Goal: Task Accomplishment & Management: Use online tool/utility

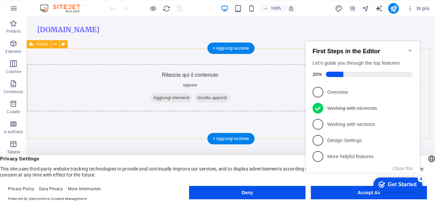
scroll to position [130, 0]
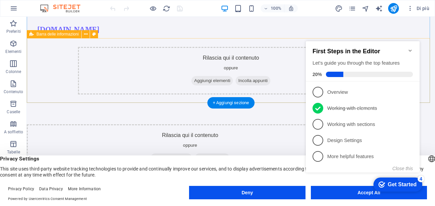
click at [209, 81] on span "Aggiungi elementi" at bounding box center [213, 80] width 42 height 9
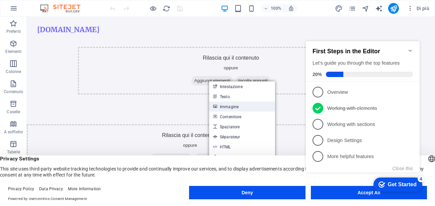
click at [242, 106] on link "Immagine" at bounding box center [242, 106] width 66 height 10
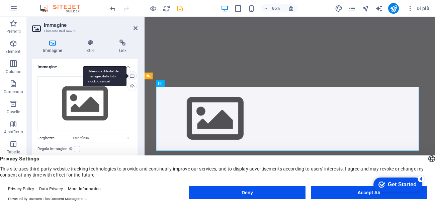
click at [130, 75] on div "Seleziona i file dal file manager, dalle foto stock, o caricali" at bounding box center [132, 76] width 10 height 10
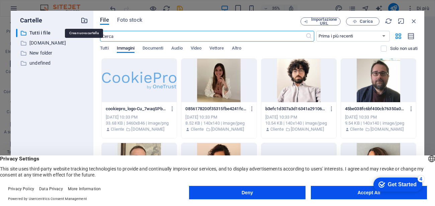
click at [84, 21] on icon "button" at bounding box center [84, 20] width 7 height 7
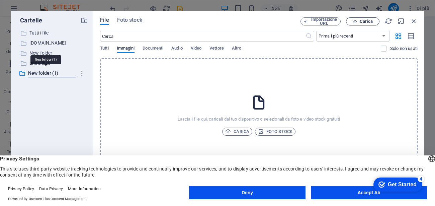
click at [371, 24] on button "Carica" at bounding box center [362, 21] width 33 height 8
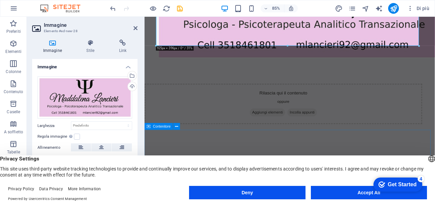
scroll to position [311, 0]
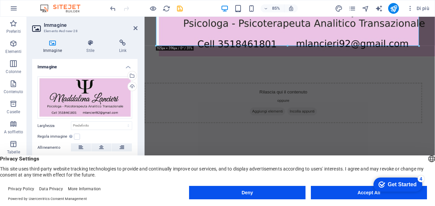
click at [138, 27] on aside "Immagine Elemento #ed-new-28 Immagine Stile Link Immagine Trascina qui i file, …" at bounding box center [86, 106] width 118 height 178
click at [136, 28] on icon at bounding box center [136, 27] width 4 height 5
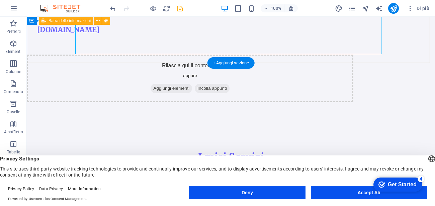
scroll to position [314, 0]
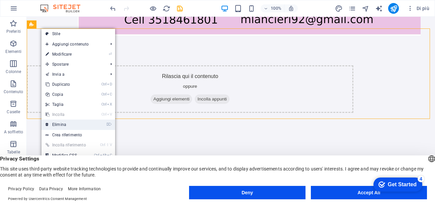
click at [62, 127] on link "⌦ Elimina" at bounding box center [66, 125] width 49 height 10
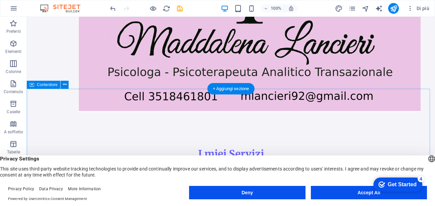
scroll to position [254, 0]
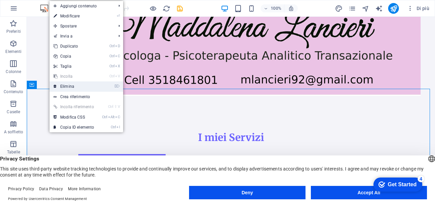
click at [68, 84] on link "⌦ Elimina" at bounding box center [74, 86] width 49 height 10
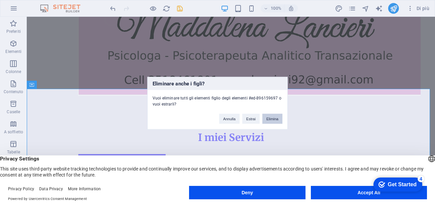
click at [273, 120] on button "Elimina" at bounding box center [273, 119] width 20 height 10
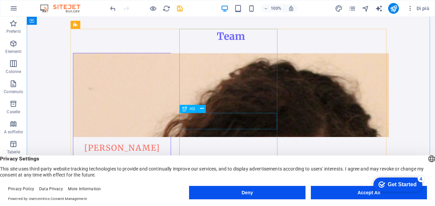
scroll to position [374, 0]
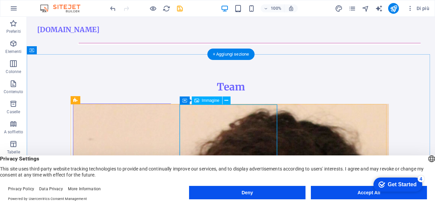
scroll to position [263, 0]
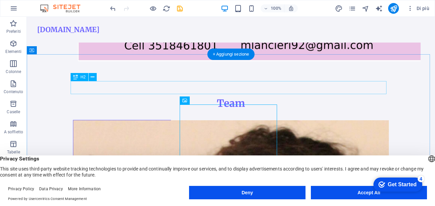
click at [235, 97] on div "Team" at bounding box center [231, 103] width 316 height 13
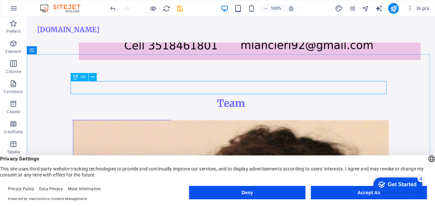
click at [76, 78] on icon at bounding box center [75, 77] width 5 height 8
click at [90, 74] on button at bounding box center [93, 77] width 8 height 8
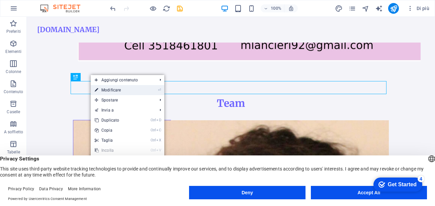
click at [111, 91] on link "⏎ Modificare" at bounding box center [115, 90] width 49 height 10
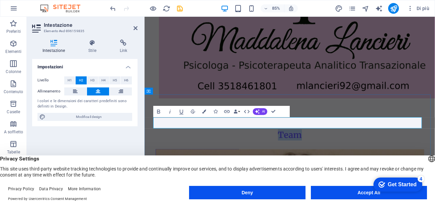
click at [333, 149] on h2 "Team" at bounding box center [316, 155] width 316 height 13
click at [135, 29] on icon at bounding box center [136, 27] width 4 height 5
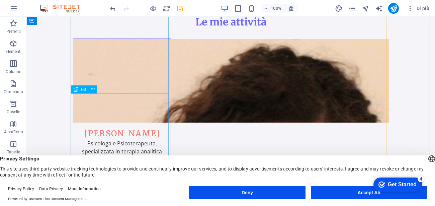
scroll to position [383, 0]
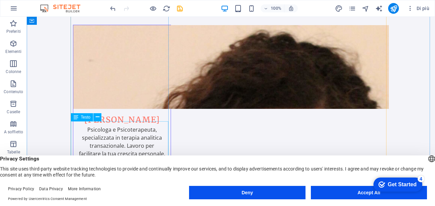
click at [89, 119] on span "Testo" at bounding box center [86, 117] width 10 height 4
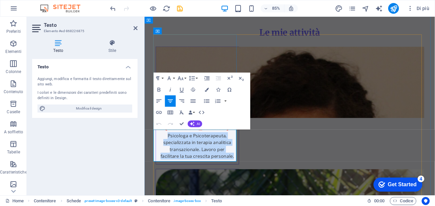
drag, startPoint x: 240, startPoint y: 178, endPoint x: 155, endPoint y: 149, distance: 89.7
click at [158, 149] on div "Maddalena Lancieri Psicologa e Psicoterapeuta, specializzata in terapia analiti…" at bounding box center [206, 121] width 97 height 138
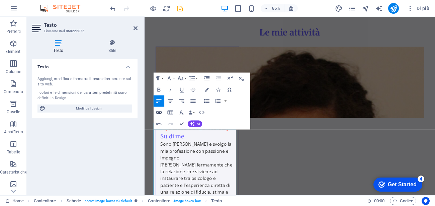
click at [161, 113] on icon "button" at bounding box center [159, 112] width 6 height 3
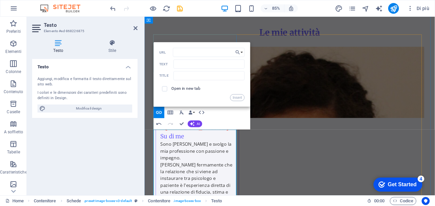
click at [219, 157] on h4 "Su di me" at bounding box center [206, 157] width 87 height 10
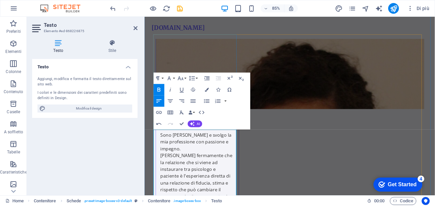
scroll to position [357, 0]
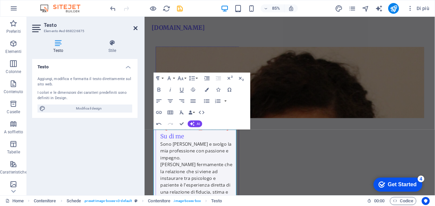
click at [137, 27] on icon at bounding box center [136, 27] width 4 height 5
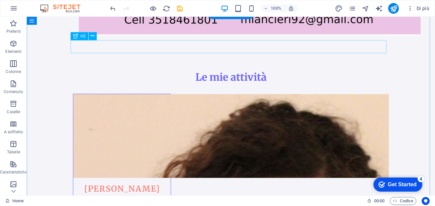
scroll to position [329, 0]
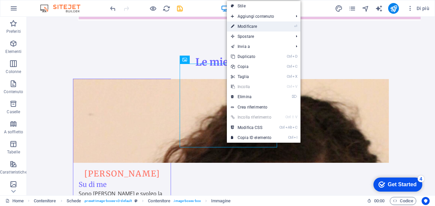
click at [253, 28] on link "⏎ Modificare" at bounding box center [251, 26] width 49 height 10
select select "vw"
select select "px"
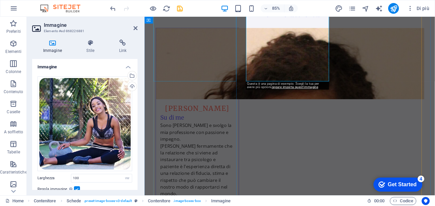
scroll to position [418, 0]
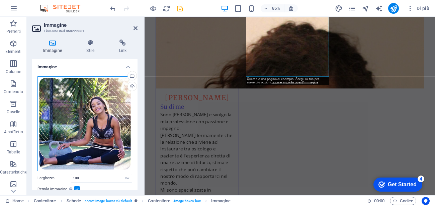
click at [89, 112] on div "Trascina qui i file, fai clic per sceglierli o selezionali da File o dalle nost…" at bounding box center [85, 123] width 95 height 95
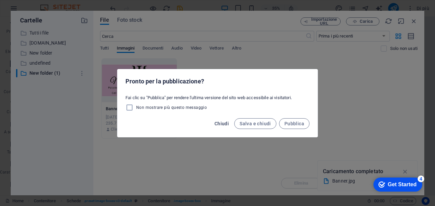
click at [222, 127] on button "Chiudi" at bounding box center [222, 123] width 20 height 11
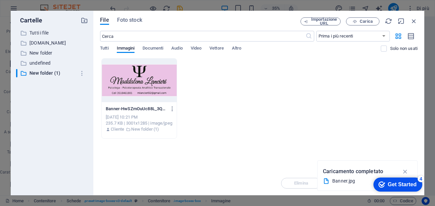
click at [407, 187] on div "Get Started" at bounding box center [402, 184] width 29 height 6
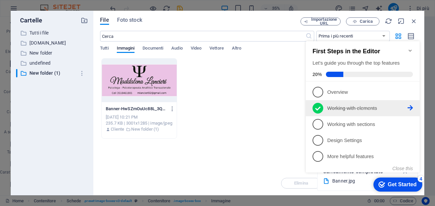
click at [372, 107] on p "Working with elements - completed" at bounding box center [367, 108] width 80 height 7
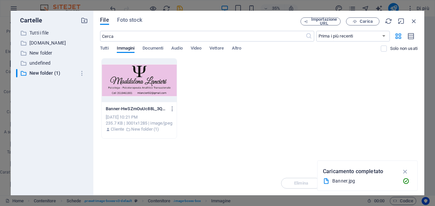
scroll to position [0, 0]
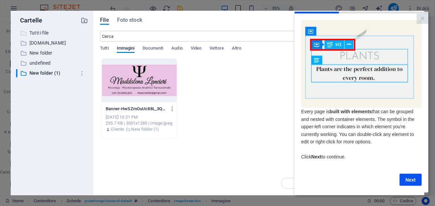
click at [42, 29] on p "Tutti i file" at bounding box center [52, 33] width 46 height 8
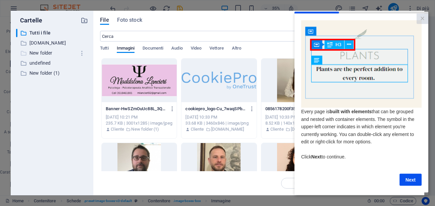
click at [41, 50] on p "New folder" at bounding box center [52, 53] width 46 height 8
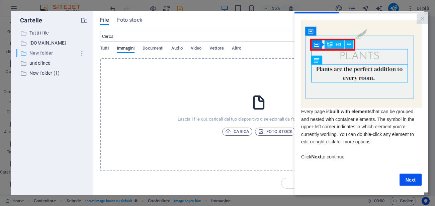
click at [41, 50] on p "New folder" at bounding box center [52, 53] width 46 height 8
click at [40, 60] on p "undefined" at bounding box center [52, 63] width 46 height 8
click at [39, 72] on p "New folder (1)" at bounding box center [52, 73] width 46 height 8
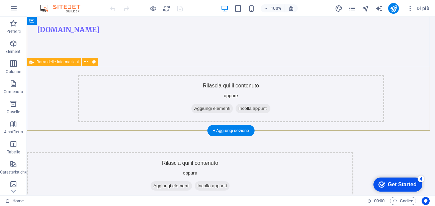
scroll to position [79, 0]
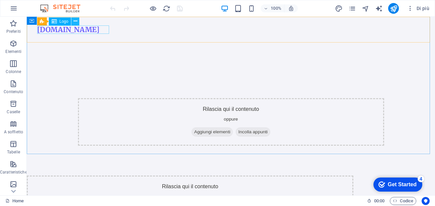
click at [76, 21] on icon at bounding box center [76, 21] width 4 height 7
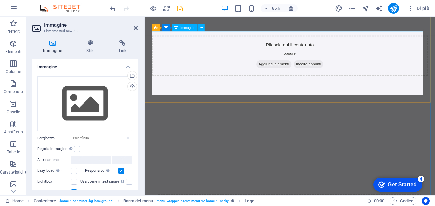
scroll to position [0, 0]
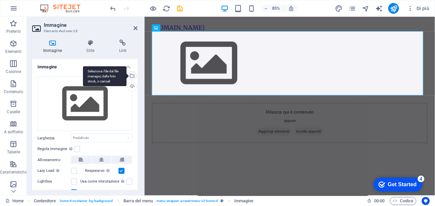
click at [127, 76] on div "Seleziona i file dal file manager, dalle foto stock, o caricali" at bounding box center [105, 76] width 44 height 20
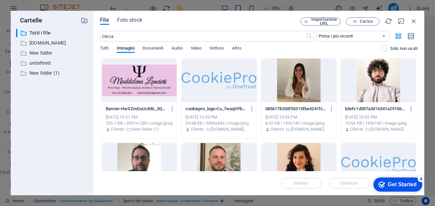
click at [133, 74] on div at bounding box center [139, 81] width 75 height 44
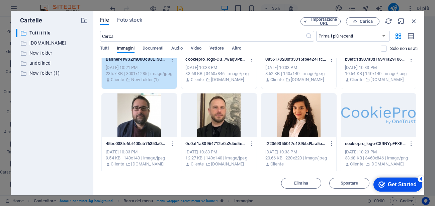
scroll to position [60, 0]
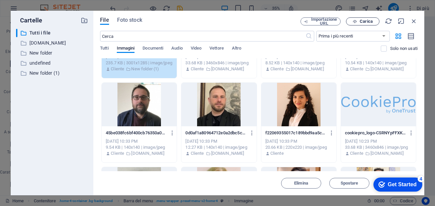
click at [371, 22] on span "Carica" at bounding box center [366, 21] width 13 height 4
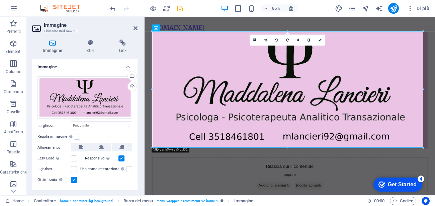
click at [138, 27] on aside "Immagine Elemento #ed-new-28 Immagine Stile Link Immagine Trascina qui i file, …" at bounding box center [86, 106] width 118 height 178
click at [136, 25] on icon at bounding box center [136, 27] width 4 height 5
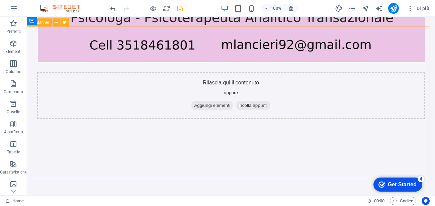
scroll to position [121, 0]
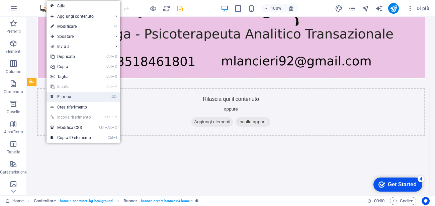
click at [66, 96] on link "⌦ Elimina" at bounding box center [71, 97] width 49 height 10
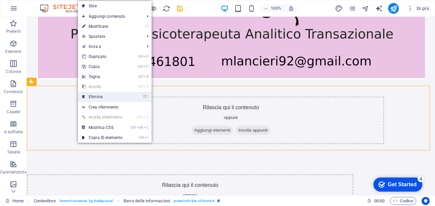
click at [111, 99] on link "⌦ Elimina" at bounding box center [102, 97] width 49 height 10
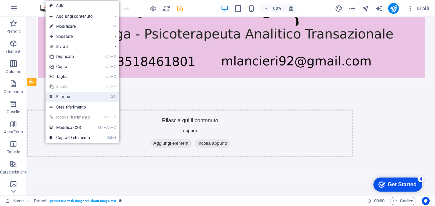
click at [65, 96] on link "⌦ Elimina" at bounding box center [70, 97] width 49 height 10
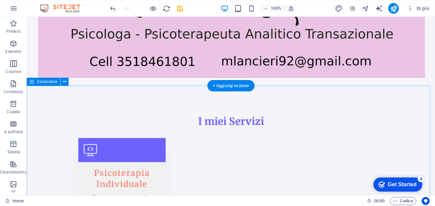
scroll to position [181, 0]
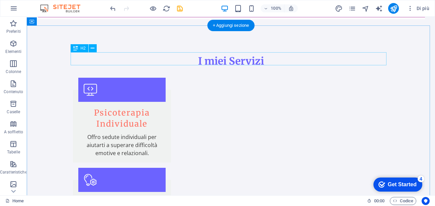
click at [220, 58] on div "I miei Servizi" at bounding box center [231, 61] width 316 height 13
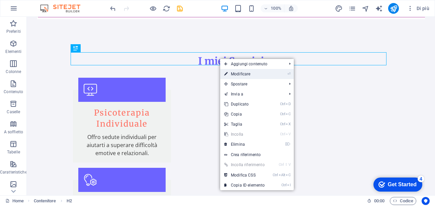
click at [241, 74] on link "⏎ Modificare" at bounding box center [244, 74] width 49 height 10
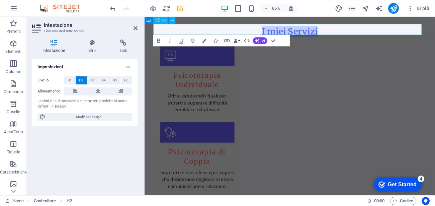
click at [353, 35] on h2 "I miei Servizi" at bounding box center [316, 33] width 316 height 13
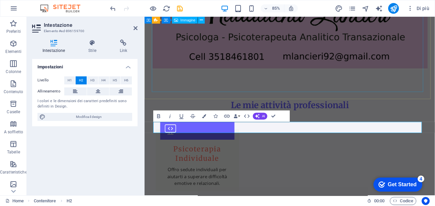
scroll to position [60, 0]
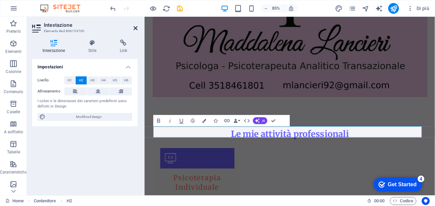
click at [134, 30] on icon at bounding box center [136, 27] width 4 height 5
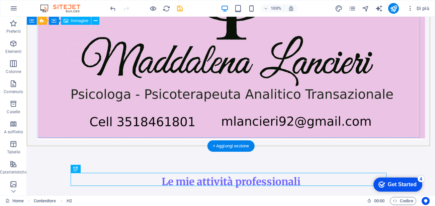
click at [134, 30] on figure at bounding box center [231, 57] width 388 height 166
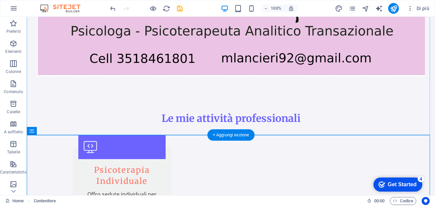
scroll to position [181, 0]
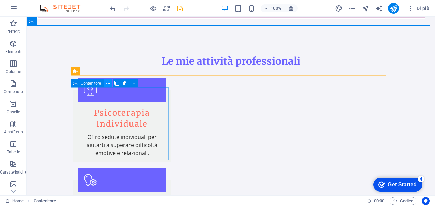
click at [109, 84] on icon at bounding box center [108, 83] width 4 height 7
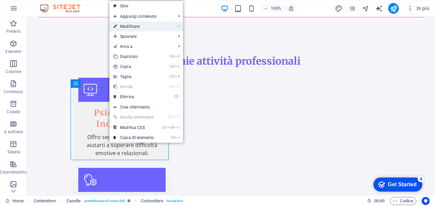
click at [158, 26] on link "⏎ Modificare" at bounding box center [133, 26] width 49 height 10
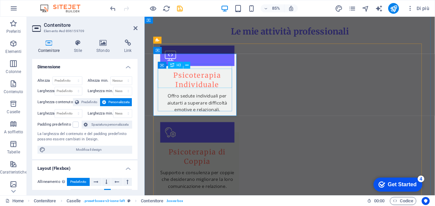
click at [223, 85] on div "Psicoterapia Individuale" at bounding box center [206, 91] width 87 height 22
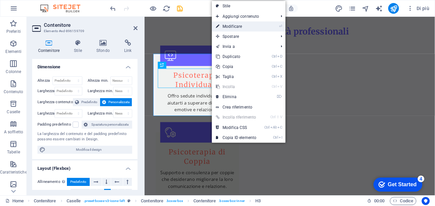
click at [239, 25] on link "⏎ Modificare" at bounding box center [236, 26] width 49 height 10
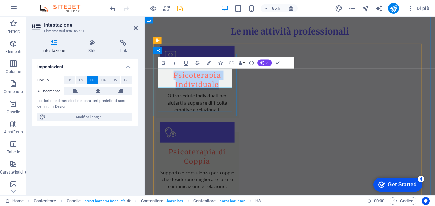
click at [236, 97] on h3 "Psicoterapia Individuale" at bounding box center [206, 91] width 87 height 22
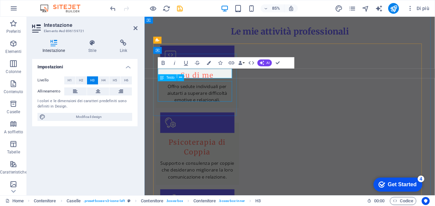
click at [236, 97] on div "Offro sedute individuali per aiutarti a superare difficoltà emotive e relaziona…" at bounding box center [206, 106] width 87 height 24
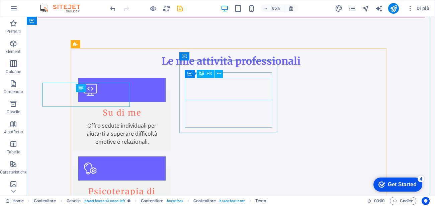
scroll to position [208, 0]
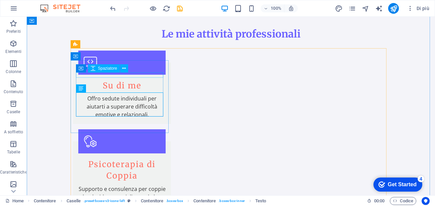
click at [117, 70] on div "Spaziatore" at bounding box center [104, 68] width 32 height 8
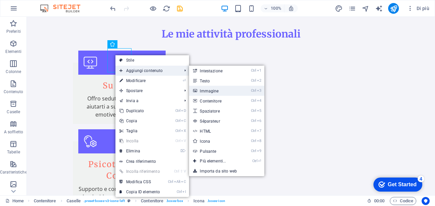
click at [218, 93] on link "Ctrl 3 Immagine" at bounding box center [214, 91] width 50 height 10
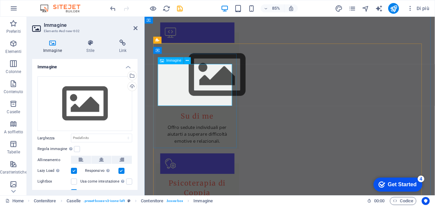
scroll to position [181, 0]
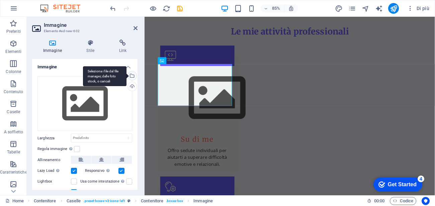
click at [127, 75] on div "Seleziona i file dal file manager, dalle foto stock, o caricali" at bounding box center [105, 76] width 44 height 20
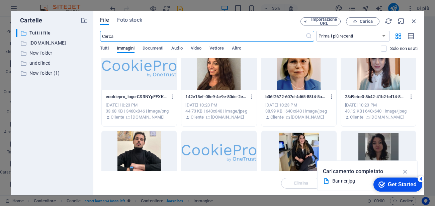
scroll to position [60, 0]
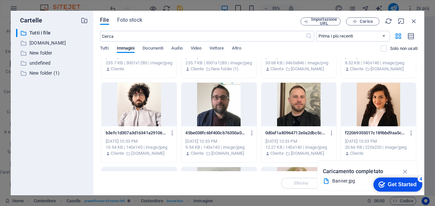
click at [377, 113] on div at bounding box center [378, 105] width 75 height 44
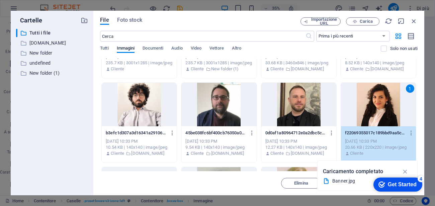
click at [368, 25] on div "File Foto stock Importazione URL Carica ​ Prima i più recenti Prima i più vecch…" at bounding box center [259, 102] width 318 height 171
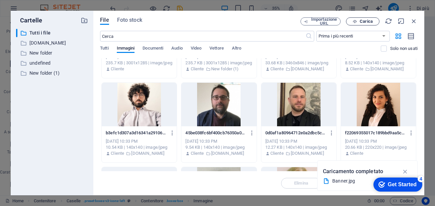
click at [368, 23] on span "Carica" at bounding box center [366, 21] width 13 height 4
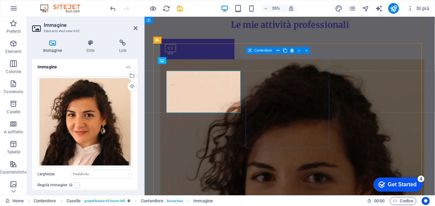
scroll to position [181, 0]
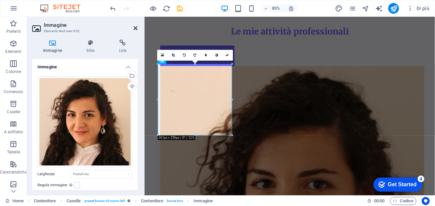
click at [136, 28] on icon at bounding box center [136, 27] width 4 height 5
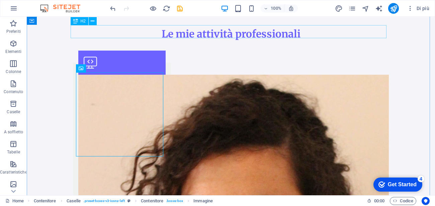
scroll to position [268, 0]
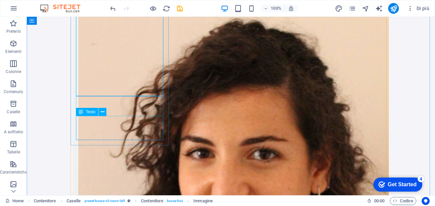
click at [91, 113] on span "Testo" at bounding box center [91, 112] width 10 height 4
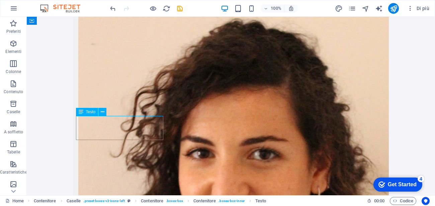
click at [91, 113] on span "Testo" at bounding box center [91, 112] width 10 height 4
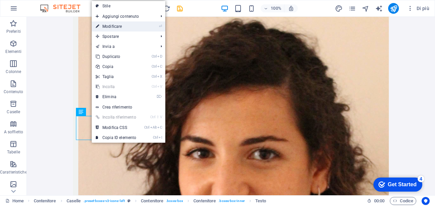
click at [118, 26] on link "⏎ Modificare" at bounding box center [116, 26] width 49 height 10
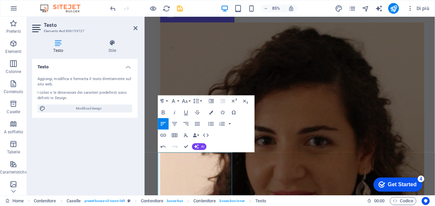
scroll to position [241, 0]
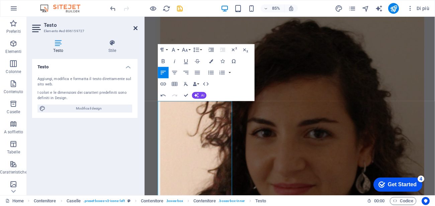
click at [137, 27] on icon at bounding box center [136, 27] width 4 height 5
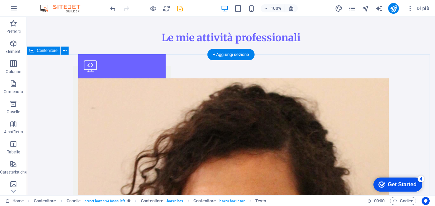
scroll to position [208, 0]
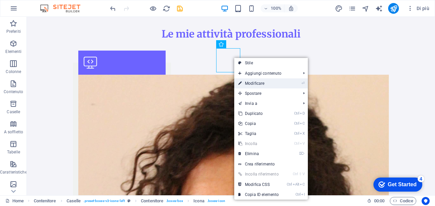
click at [248, 82] on link "⏎ Modificare" at bounding box center [258, 83] width 49 height 10
select select "xMidYMid"
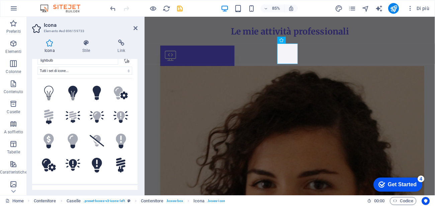
scroll to position [0, 0]
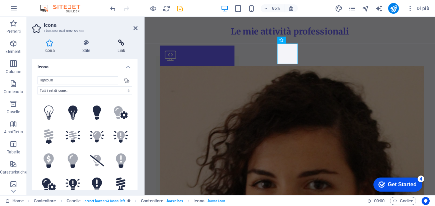
click at [126, 51] on h4 "Link" at bounding box center [121, 47] width 32 height 14
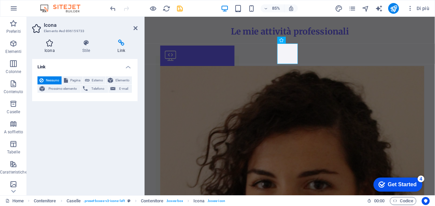
click at [52, 45] on icon at bounding box center [49, 43] width 35 height 7
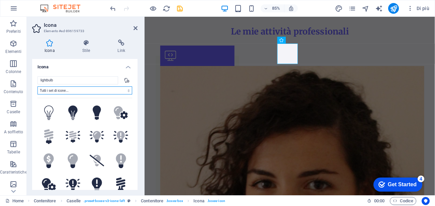
click at [49, 45] on div "Icona Stile Link Icona lightbulb Tutti i set di icone... IcoFont Ionicons FontA…" at bounding box center [84, 115] width 105 height 150
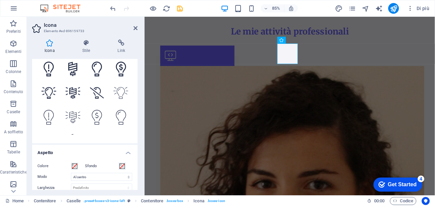
scroll to position [395, 0]
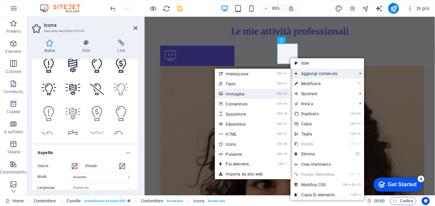
click at [240, 95] on link "Ctrl 3 Immagine" at bounding box center [240, 94] width 50 height 10
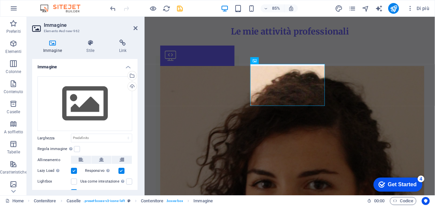
click at [126, 68] on h4 "Immagine" at bounding box center [84, 65] width 105 height 12
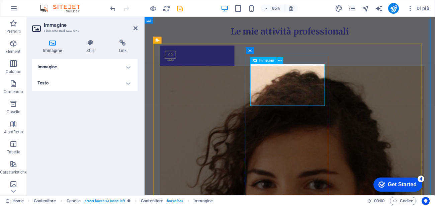
click at [264, 62] on span "Immagine" at bounding box center [266, 60] width 15 height 3
click at [52, 46] on icon at bounding box center [52, 43] width 41 height 7
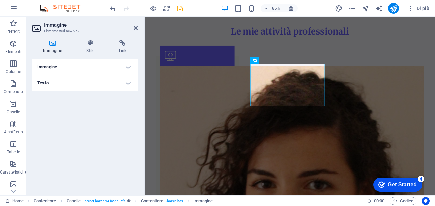
click at [129, 68] on h4 "Immagine" at bounding box center [84, 67] width 105 height 16
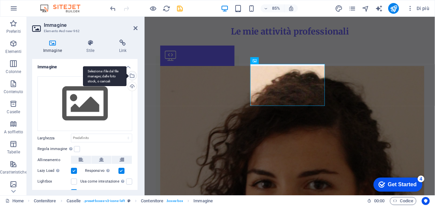
click at [132, 75] on div "Seleziona i file dal file manager, dalle foto stock, o caricali" at bounding box center [132, 76] width 10 height 10
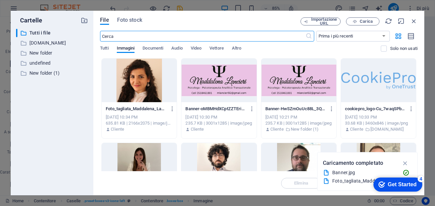
scroll to position [189, 0]
click at [366, 24] on button "Carica" at bounding box center [362, 21] width 33 height 8
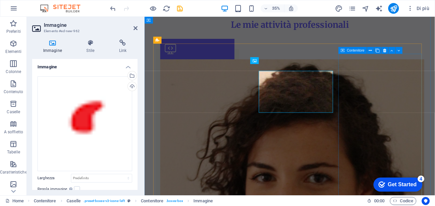
scroll to position [181, 0]
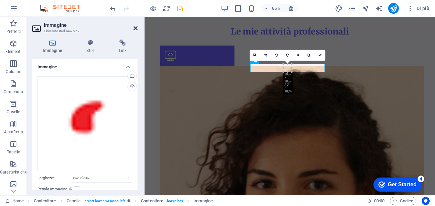
click at [134, 27] on icon at bounding box center [136, 27] width 4 height 5
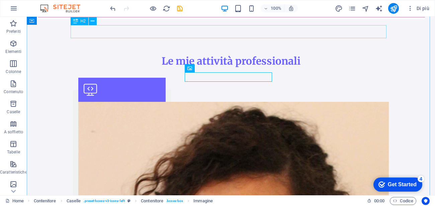
scroll to position [208, 0]
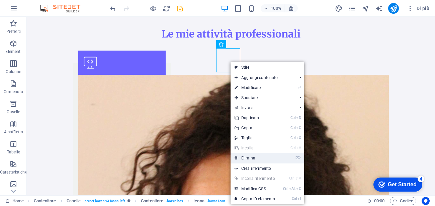
click at [246, 157] on link "⌦ Elimina" at bounding box center [255, 158] width 49 height 10
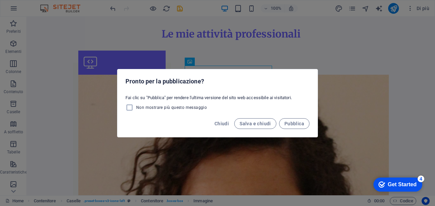
click at [289, 147] on div "Pronto per la pubblicazione? Fai clic su "Pubblica" per rendere l'ultima versio…" at bounding box center [217, 103] width 435 height 206
click at [221, 123] on span "Chiudi" at bounding box center [222, 123] width 14 height 5
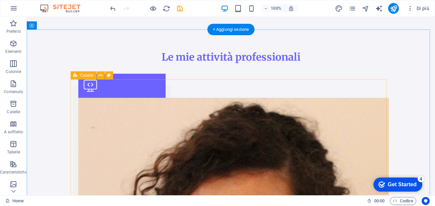
scroll to position [241, 0]
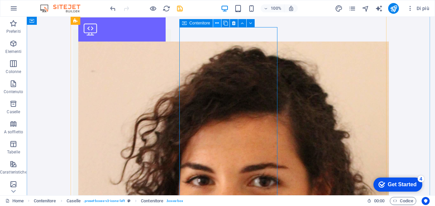
click at [216, 25] on icon at bounding box center [217, 23] width 4 height 7
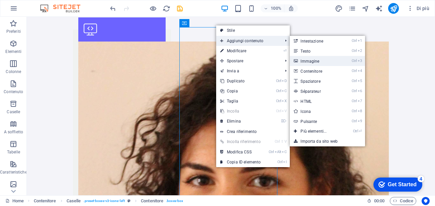
click at [307, 61] on link "Ctrl 3 Immagine" at bounding box center [315, 61] width 50 height 10
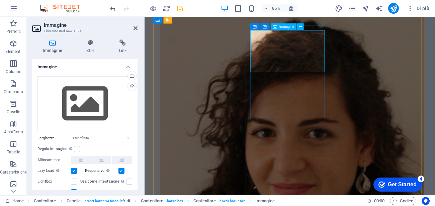
scroll to position [214, 0]
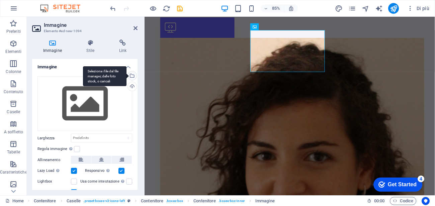
click at [133, 73] on div "Seleziona i file dal file manager, dalle foto stock, o caricali" at bounding box center [132, 76] width 10 height 10
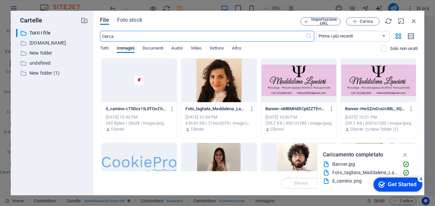
scroll to position [222, 0]
click at [175, 72] on div at bounding box center [139, 81] width 75 height 44
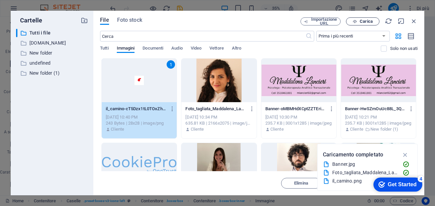
click at [366, 19] on span "Carica" at bounding box center [366, 21] width 13 height 4
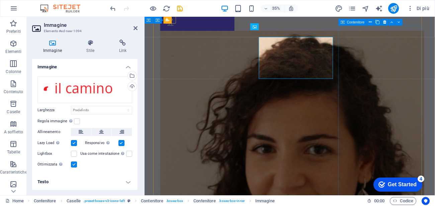
scroll to position [214, 0]
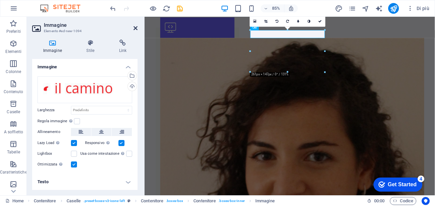
click at [135, 27] on icon at bounding box center [136, 27] width 4 height 5
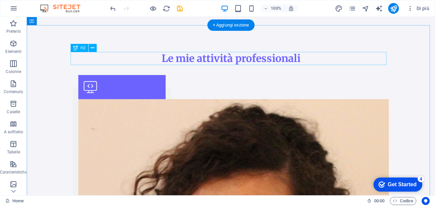
scroll to position [181, 0]
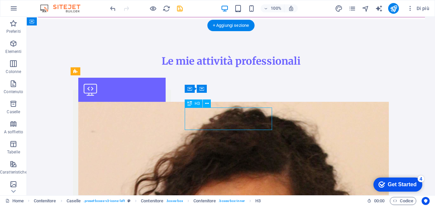
click at [205, 103] on icon at bounding box center [207, 103] width 4 height 7
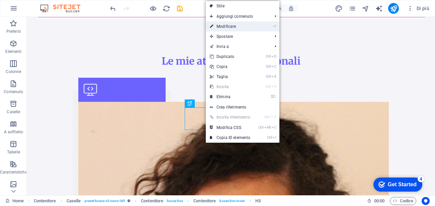
click at [231, 23] on link "⏎ Modificare" at bounding box center [230, 26] width 49 height 10
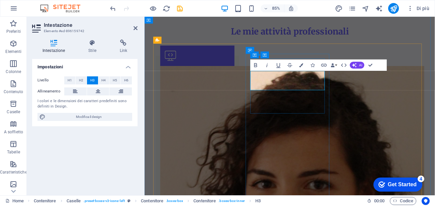
click at [126, 43] on icon at bounding box center [123, 43] width 28 height 7
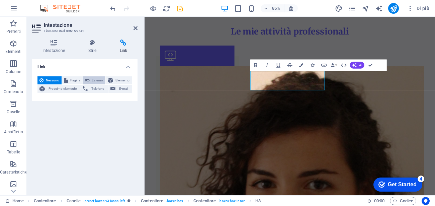
click at [96, 79] on span "Esterno" at bounding box center [98, 80] width 12 height 8
select select "blank"
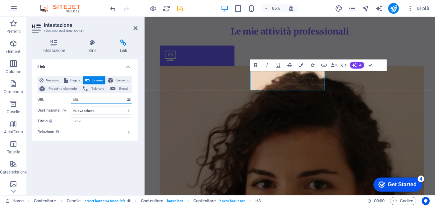
paste input "[URL][DOMAIN_NAME]"
type input "[URL][DOMAIN_NAME]"
click at [86, 121] on input "Titolo Descrizione aggiuntiva del link, non dovrebbe essere la stessa del testo…" at bounding box center [101, 121] width 61 height 8
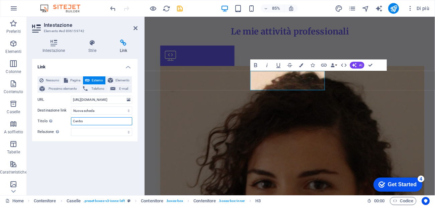
type input "Centro"
click at [108, 60] on h4 "Link" at bounding box center [84, 65] width 105 height 12
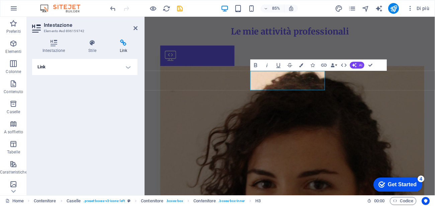
click at [121, 44] on icon at bounding box center [123, 43] width 28 height 7
click at [121, 41] on icon at bounding box center [123, 43] width 28 height 7
click at [129, 69] on h4 "Link" at bounding box center [84, 67] width 105 height 16
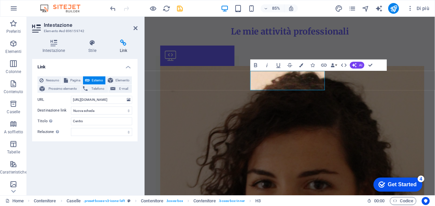
click at [138, 28] on aside "Intestazione Elemento #ed-896159742 Intestazione Stile Link Impostazioni Livell…" at bounding box center [86, 106] width 118 height 178
click at [134, 29] on icon at bounding box center [136, 27] width 4 height 5
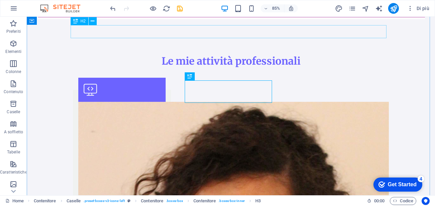
scroll to position [208, 0]
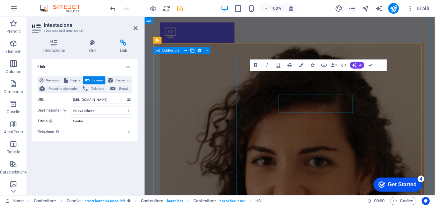
scroll to position [181, 0]
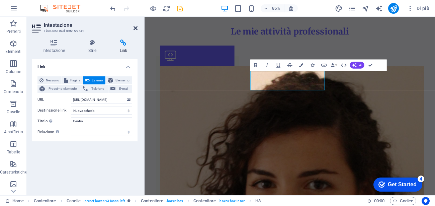
click at [136, 29] on icon at bounding box center [136, 27] width 4 height 5
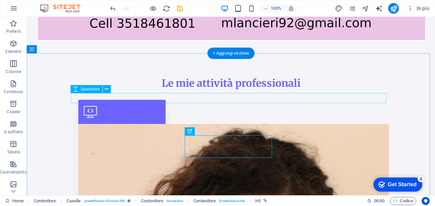
scroll to position [148, 0]
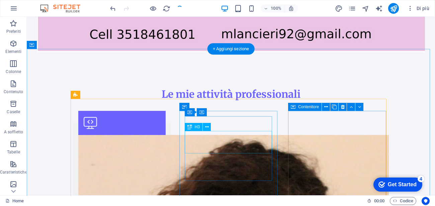
scroll to position [157, 0]
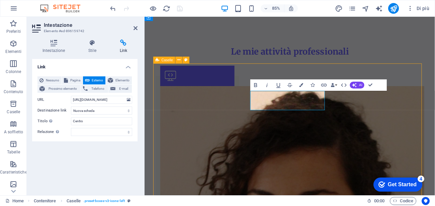
scroll to position [167, 0]
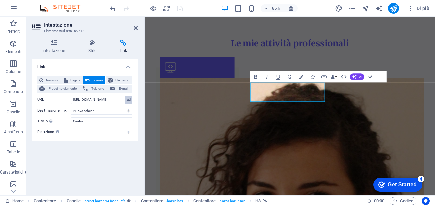
click at [130, 100] on icon at bounding box center [129, 99] width 4 height 7
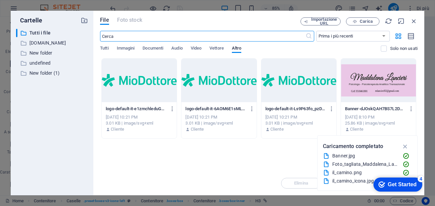
scroll to position [175, 0]
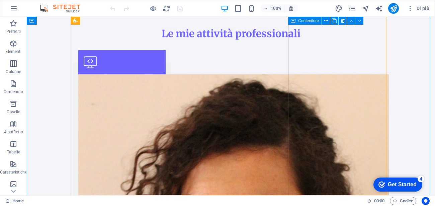
scroll to position [194, 0]
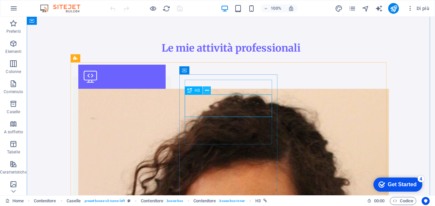
click at [207, 92] on icon at bounding box center [207, 90] width 4 height 7
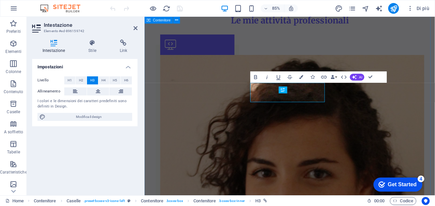
scroll to position [167, 0]
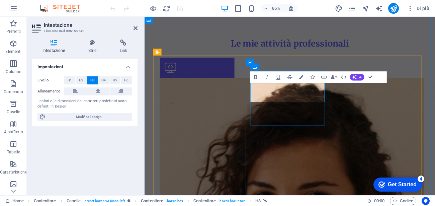
click at [325, 77] on icon "button" at bounding box center [324, 77] width 7 height 7
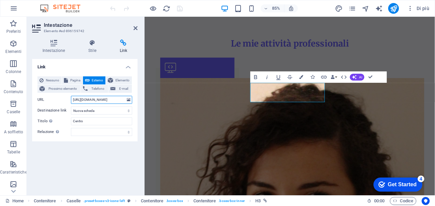
click at [102, 129] on div "Nessuno Pagina Esterno Elemento Prossimo elemento Telefono E-mail Pagina Home S…" at bounding box center [85, 106] width 95 height 60
click at [124, 99] on input "[URL][DOMAIN_NAME]" at bounding box center [101, 100] width 61 height 8
type input "/"
click at [90, 98] on input "/" at bounding box center [101, 100] width 61 height 8
click at [83, 101] on input "/" at bounding box center [101, 100] width 61 height 8
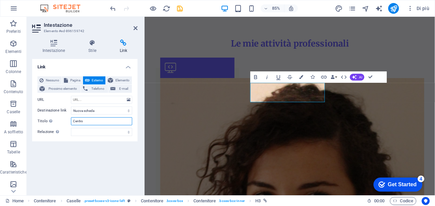
click at [115, 123] on input "Centro" at bounding box center [101, 121] width 61 height 8
type input "C"
click at [100, 43] on ul "Intestazione Stile Link" at bounding box center [84, 47] width 105 height 14
click at [50, 80] on span "Nessuno" at bounding box center [53, 80] width 14 height 8
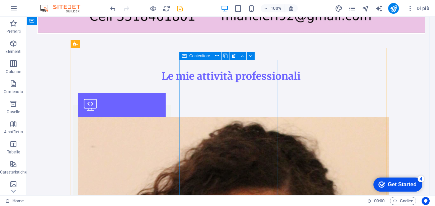
scroll to position [254, 0]
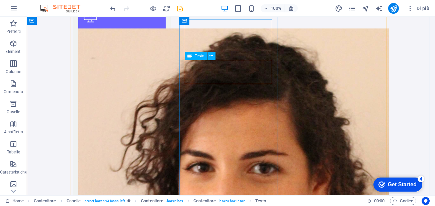
click at [191, 59] on icon at bounding box center [190, 56] width 5 height 8
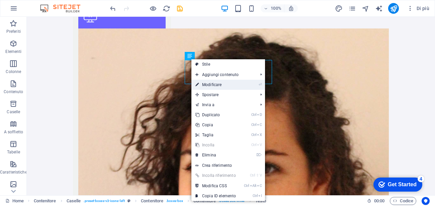
click at [222, 86] on link "⏎ Modificare" at bounding box center [216, 85] width 49 height 10
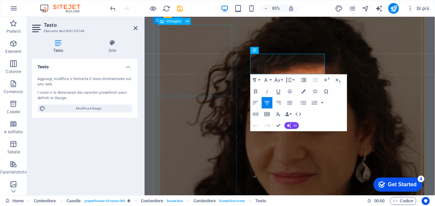
scroll to position [227, 0]
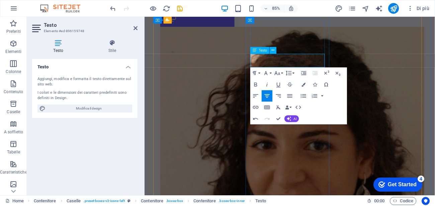
drag, startPoint x: 288, startPoint y: 66, endPoint x: 346, endPoint y: 68, distance: 57.3
drag, startPoint x: 286, startPoint y: 61, endPoint x: 341, endPoint y: 75, distance: 56.5
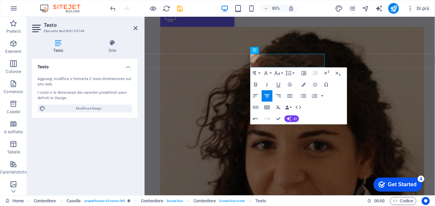
click at [269, 84] on icon "button" at bounding box center [267, 84] width 7 height 7
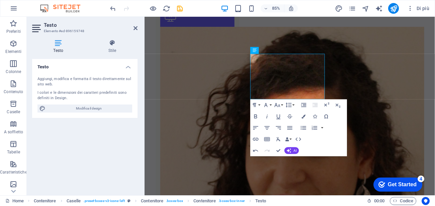
click at [138, 30] on aside "Testo Elemento #ed-896159748 Testo Stile Testo Aggiungi, modifica e formatta il…" at bounding box center [86, 106] width 118 height 178
click at [135, 29] on icon at bounding box center [136, 27] width 4 height 5
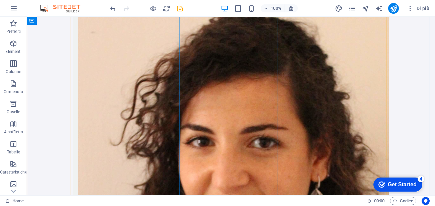
scroll to position [314, 0]
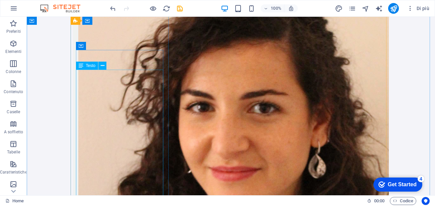
click at [90, 67] on span "Testo" at bounding box center [91, 66] width 10 height 4
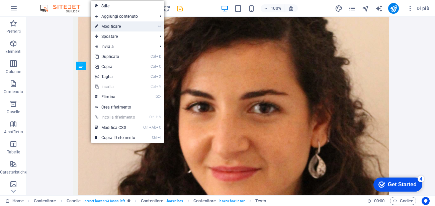
click at [127, 26] on link "⏎ Modificare" at bounding box center [115, 26] width 49 height 10
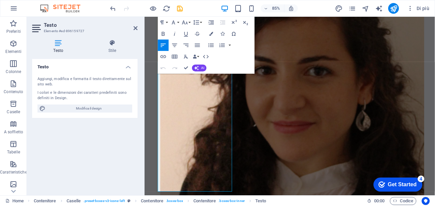
scroll to position [287, 0]
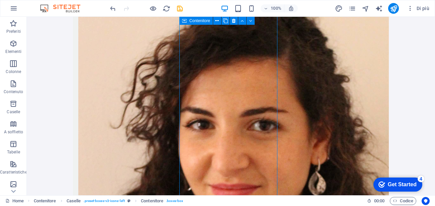
scroll to position [254, 0]
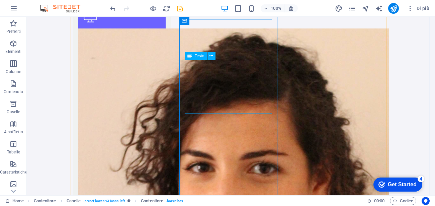
click at [200, 56] on span "Testo" at bounding box center [200, 56] width 10 height 4
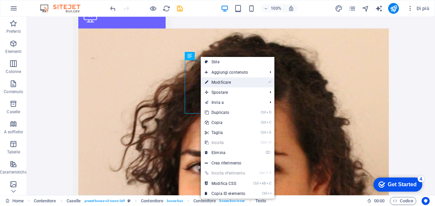
click at [237, 82] on link "⏎ Modificare" at bounding box center [225, 82] width 49 height 10
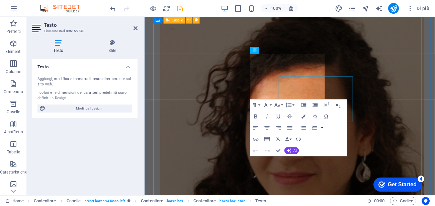
scroll to position [227, 0]
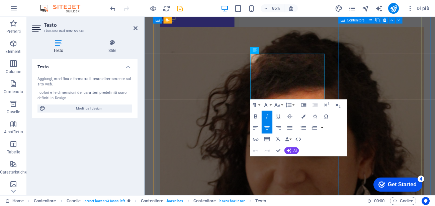
drag, startPoint x: 274, startPoint y: 76, endPoint x: 376, endPoint y: 113, distance: 108.6
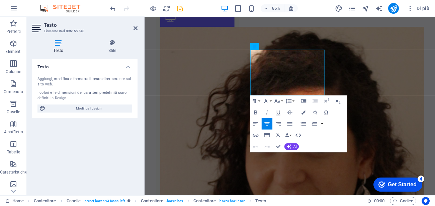
scroll to position [287, 0]
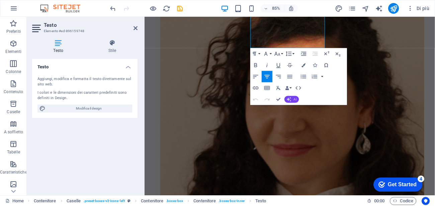
click at [295, 99] on span "AI" at bounding box center [295, 98] width 3 height 3
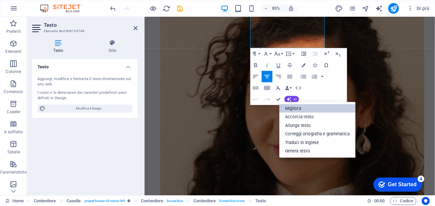
click at [294, 108] on link "Migliora" at bounding box center [318, 108] width 76 height 9
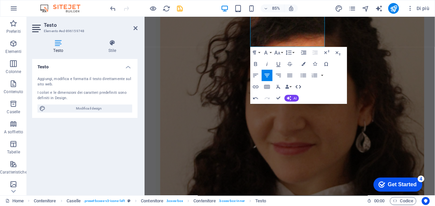
scroll to position [305, 0]
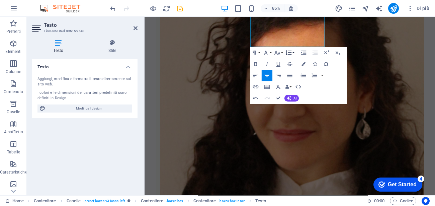
click at [295, 54] on button "Line Height" at bounding box center [290, 52] width 11 height 11
click at [292, 70] on link "Single" at bounding box center [292, 72] width 25 height 9
click at [293, 52] on button "Line Height" at bounding box center [290, 52] width 11 height 11
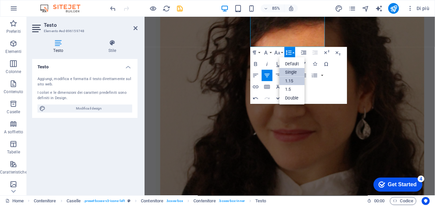
click at [296, 79] on link "1.15" at bounding box center [292, 80] width 25 height 9
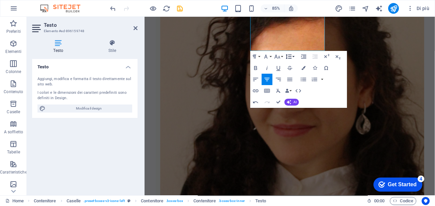
click at [294, 56] on button "Line Height" at bounding box center [290, 56] width 11 height 11
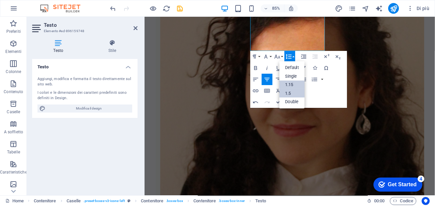
click at [298, 90] on link "1.5" at bounding box center [292, 93] width 25 height 9
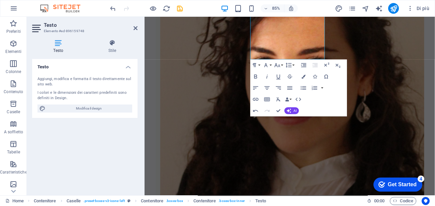
click at [139, 29] on aside "Testo Elemento #ed-896159748 Testo Stile Testo Aggiungi, modifica e formatta il…" at bounding box center [86, 106] width 118 height 178
click at [134, 28] on icon at bounding box center [136, 27] width 4 height 5
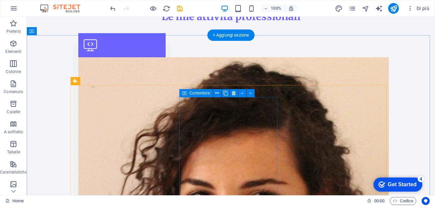
scroll to position [231, 0]
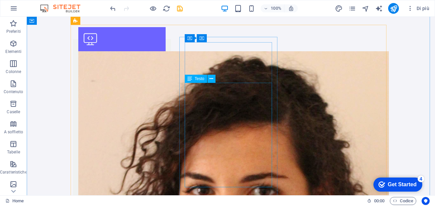
click at [200, 80] on span "Testo" at bounding box center [200, 79] width 10 height 4
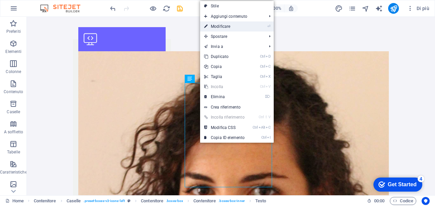
click at [230, 29] on link "⏎ Modificare" at bounding box center [224, 26] width 49 height 10
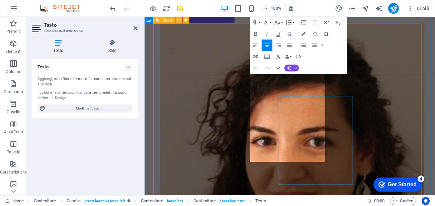
scroll to position [204, 0]
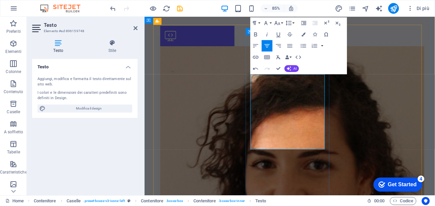
scroll to position [144, 0]
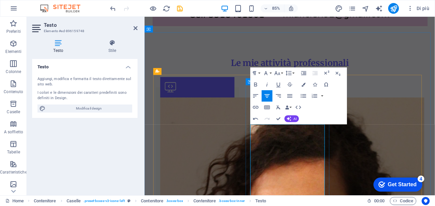
drag, startPoint x: 273, startPoint y: 151, endPoint x: 346, endPoint y: 162, distance: 73.4
click at [266, 87] on icon "button" at bounding box center [267, 84] width 7 height 7
click at [134, 30] on icon at bounding box center [136, 27] width 4 height 5
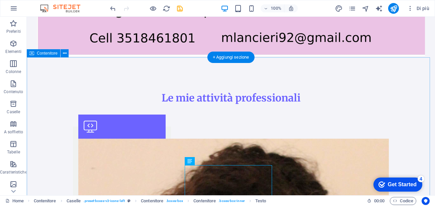
scroll to position [204, 0]
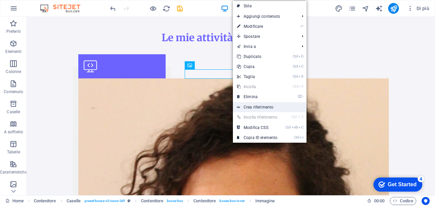
click at [253, 107] on link "Crea riferimento" at bounding box center [270, 107] width 74 height 10
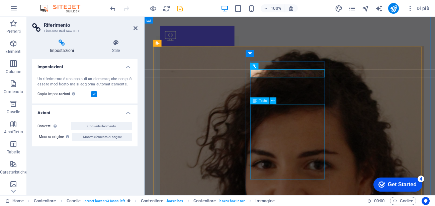
scroll to position [177, 0]
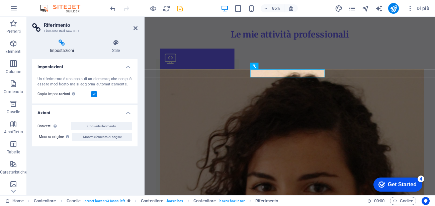
click at [63, 44] on icon at bounding box center [62, 43] width 60 height 7
click at [135, 26] on icon at bounding box center [136, 27] width 4 height 5
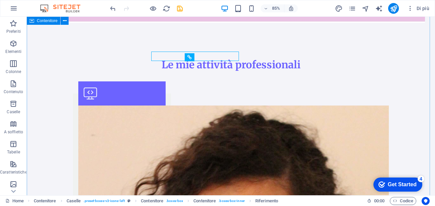
scroll to position [204, 0]
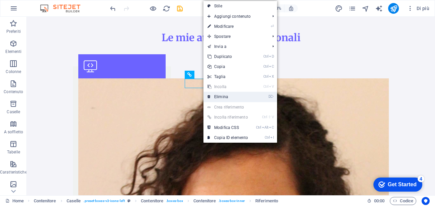
click at [233, 97] on link "⌦ Elimina" at bounding box center [228, 97] width 49 height 10
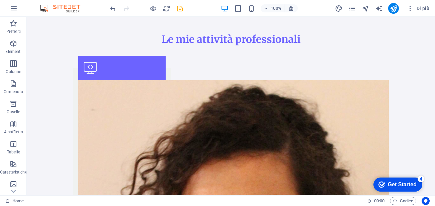
scroll to position [205, 0]
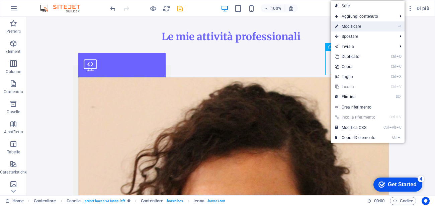
click at [365, 28] on link "⏎ Modificare" at bounding box center [355, 26] width 49 height 10
select select "xMidYMid"
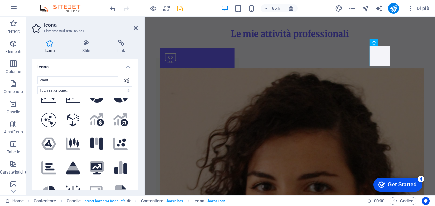
scroll to position [0, 0]
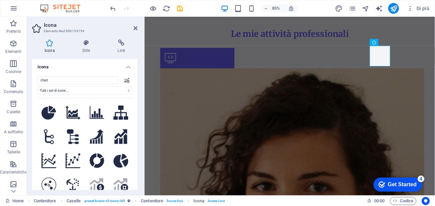
click at [138, 29] on aside "Icona Elemento #ed-896159754 Icona Stile Link Icona chart Tutti i set di icone.…" at bounding box center [86, 106] width 118 height 178
click at [135, 28] on icon at bounding box center [136, 27] width 4 height 5
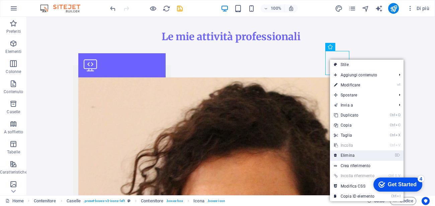
click at [351, 159] on link "⌦ Elimina" at bounding box center [354, 155] width 49 height 10
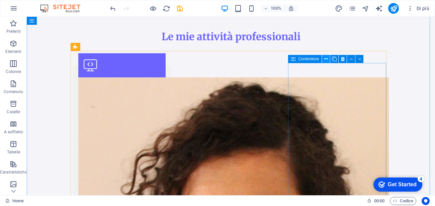
click at [0, 0] on icon at bounding box center [0, 0] width 0 height 0
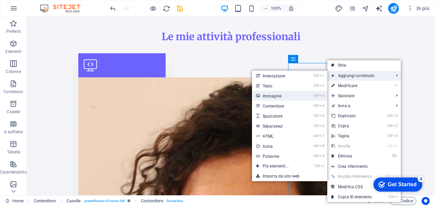
click at [266, 96] on link "Ctrl 3 Immagine" at bounding box center [277, 96] width 50 height 10
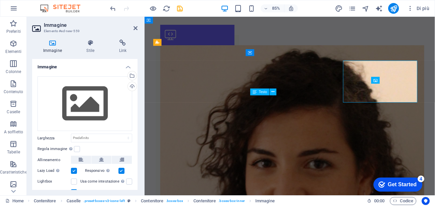
scroll to position [178, 0]
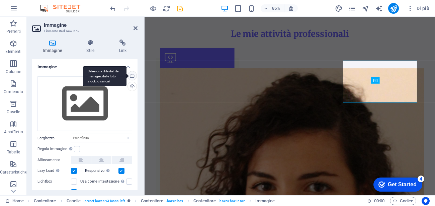
click at [132, 76] on div "Seleziona i file dal file manager, dalle foto stock, o caricali" at bounding box center [132, 76] width 10 height 10
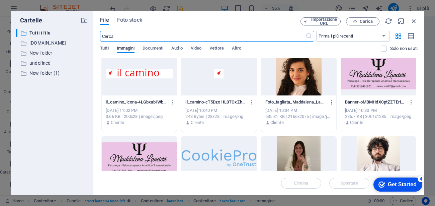
scroll to position [0, 0]
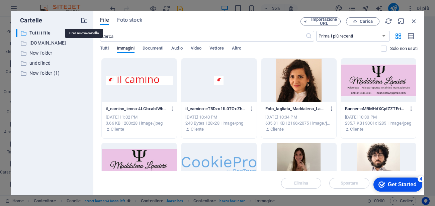
click at [85, 21] on icon "button" at bounding box center [84, 20] width 7 height 7
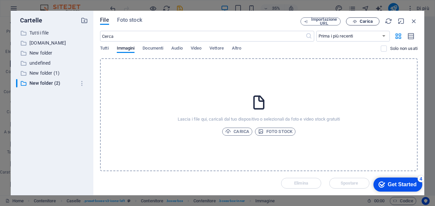
click at [370, 20] on span "Carica" at bounding box center [366, 21] width 13 height 4
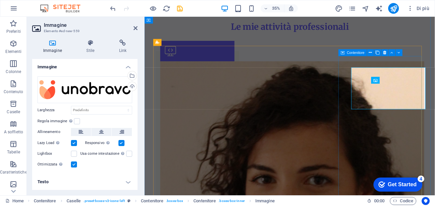
scroll to position [178, 0]
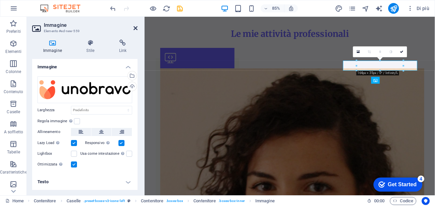
click at [136, 28] on icon at bounding box center [136, 27] width 4 height 5
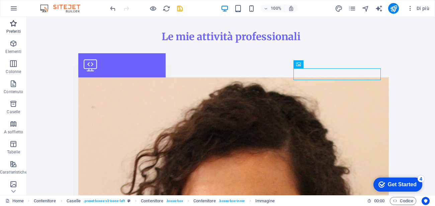
scroll to position [60, 0]
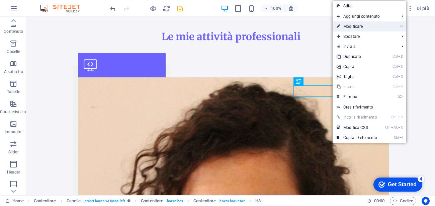
click at [361, 26] on link "⏎ Modificare" at bounding box center [357, 26] width 49 height 10
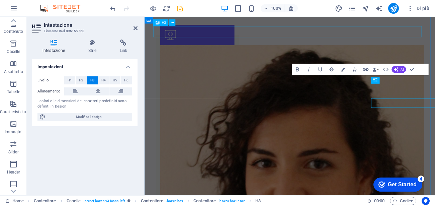
scroll to position [178, 0]
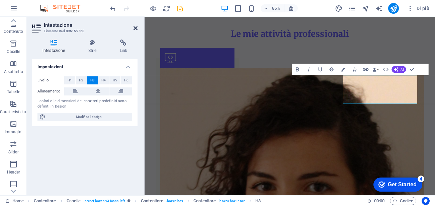
click at [135, 25] on icon at bounding box center [136, 27] width 4 height 5
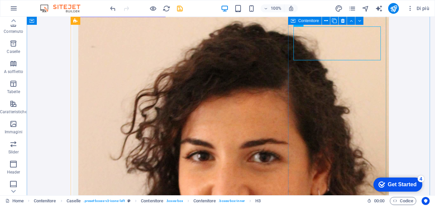
scroll to position [205, 0]
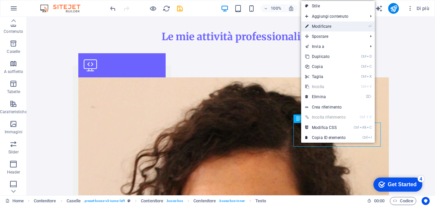
click at [335, 27] on link "⏎ Modificare" at bounding box center [325, 26] width 49 height 10
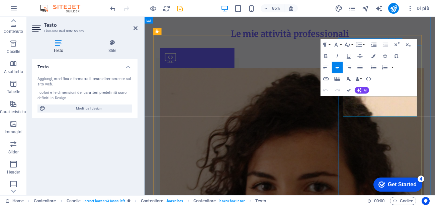
scroll to position [238, 0]
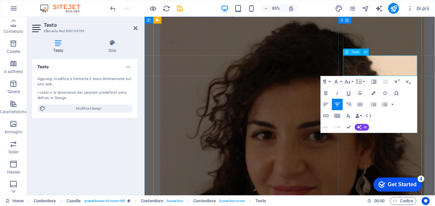
drag, startPoint x: 443, startPoint y: 82, endPoint x: 379, endPoint y: 68, distance: 65.2
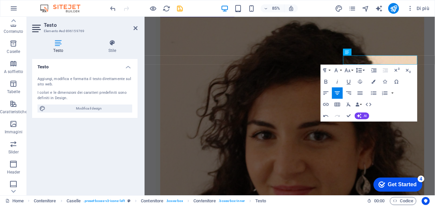
click at [363, 71] on button "Line Height" at bounding box center [360, 70] width 11 height 11
click at [361, 107] on link "1.5" at bounding box center [362, 107] width 25 height 9
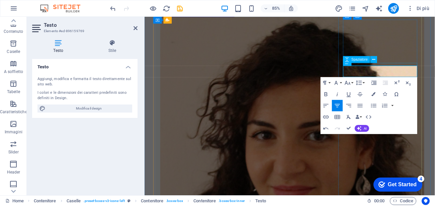
scroll to position [178, 0]
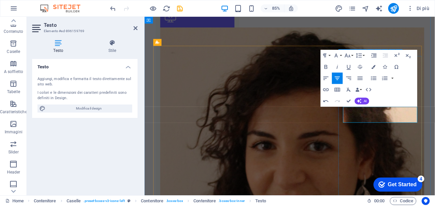
scroll to position [238, 0]
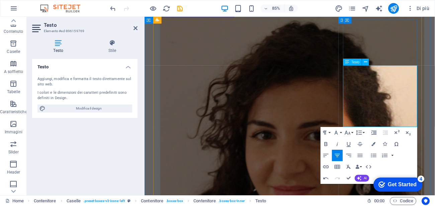
scroll to position [178, 0]
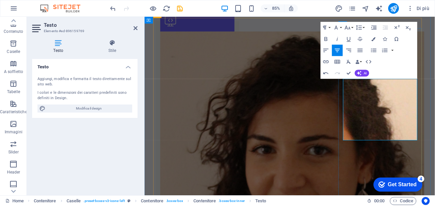
scroll to position [238, 0]
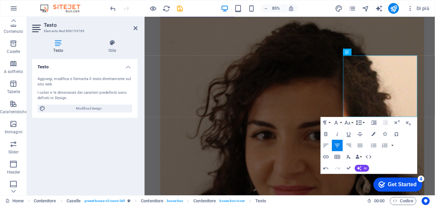
click at [364, 125] on button "Line Height" at bounding box center [360, 122] width 11 height 11
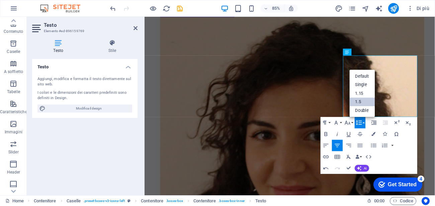
click at [363, 104] on link "1.5" at bounding box center [362, 102] width 25 height 8
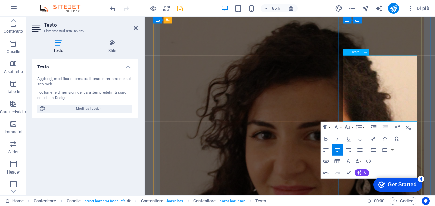
drag, startPoint x: 388, startPoint y: 66, endPoint x: 441, endPoint y: 136, distance: 87.5
drag, startPoint x: 386, startPoint y: 68, endPoint x: 441, endPoint y: 142, distance: 91.4
click at [364, 127] on button "Line Height" at bounding box center [360, 127] width 11 height 11
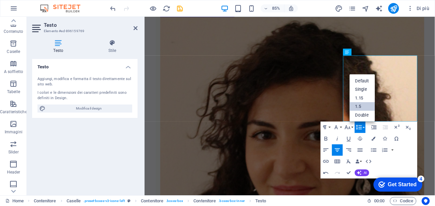
scroll to position [0, 0]
click at [364, 91] on link "Single" at bounding box center [362, 89] width 25 height 9
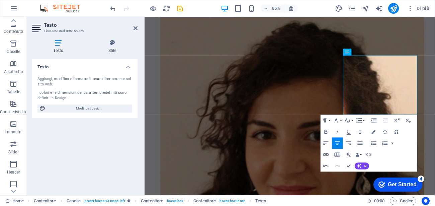
click at [365, 124] on button "Line Height" at bounding box center [360, 120] width 11 height 11
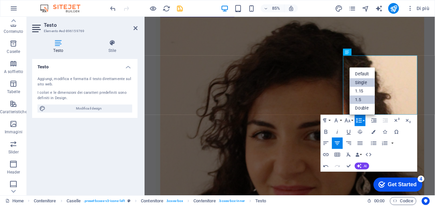
click at [359, 100] on link "1.5" at bounding box center [362, 99] width 25 height 9
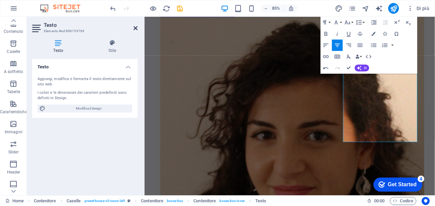
click at [135, 30] on icon at bounding box center [136, 27] width 4 height 5
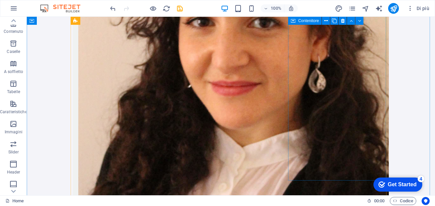
scroll to position [422, 0]
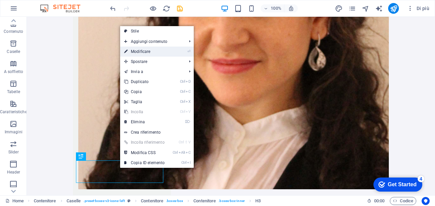
click at [160, 51] on link "⏎ Modificare" at bounding box center [144, 52] width 49 height 10
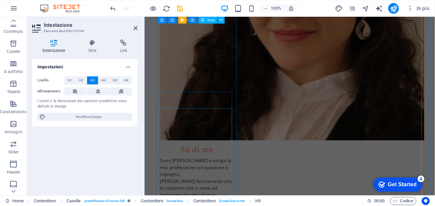
scroll to position [395, 0]
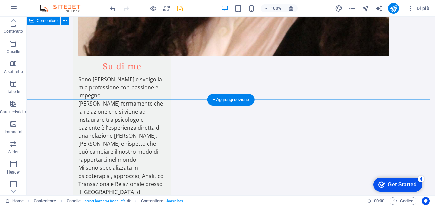
scroll to position [542, 0]
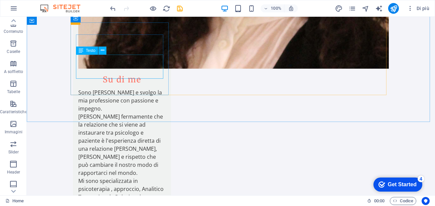
click at [92, 50] on span "Testo" at bounding box center [91, 51] width 10 height 4
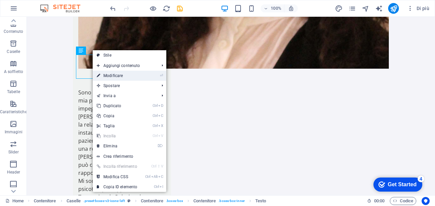
click at [137, 77] on link "⏎ Modificare" at bounding box center [117, 76] width 49 height 10
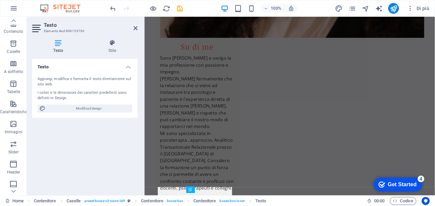
scroll to position [515, 0]
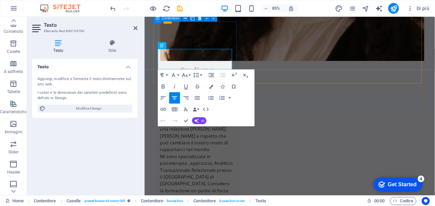
drag, startPoint x: 225, startPoint y: 74, endPoint x: 156, endPoint y: 54, distance: 72.4
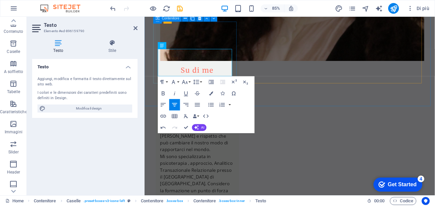
drag, startPoint x: 164, startPoint y: 57, endPoint x: 211, endPoint y: 96, distance: 61.1
click at [201, 84] on button "Line Height" at bounding box center [197, 81] width 11 height 11
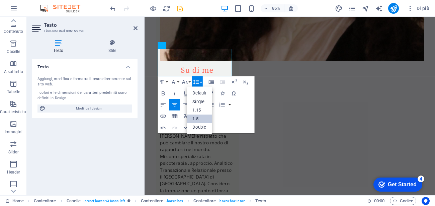
click at [202, 117] on link "1.5" at bounding box center [199, 118] width 25 height 9
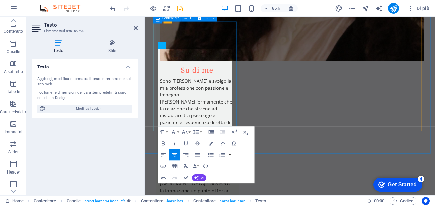
drag, startPoint x: 167, startPoint y: 57, endPoint x: 228, endPoint y: 146, distance: 108.1
click at [201, 132] on button "Line Height" at bounding box center [197, 131] width 11 height 11
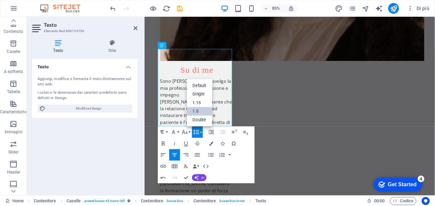
scroll to position [0, 0]
click at [196, 111] on link "1.5" at bounding box center [199, 111] width 25 height 9
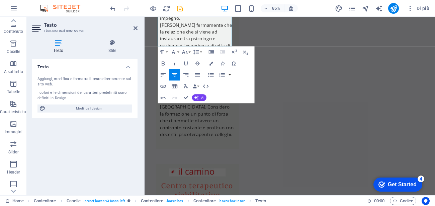
scroll to position [629, 0]
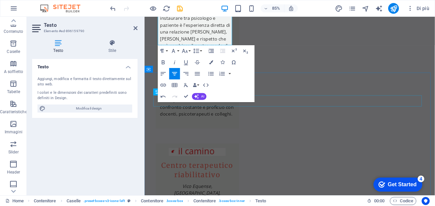
drag, startPoint x: 164, startPoint y: 177, endPoint x: 253, endPoint y: 115, distance: 108.9
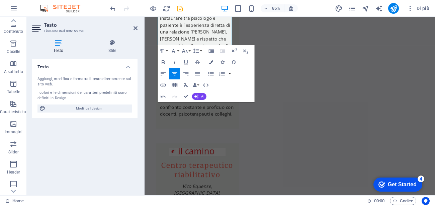
click at [204, 50] on div "Paragraph Format Normal Heading 1 Heading 2 Heading 3 Heading 4 Heading 5 Headi…" at bounding box center [206, 73] width 97 height 57
click at [203, 50] on button "Line Height" at bounding box center [197, 50] width 11 height 11
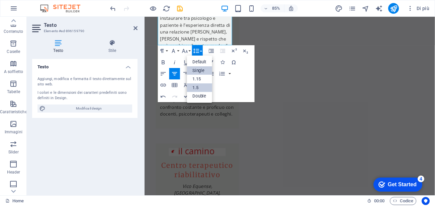
click at [207, 72] on link "Single" at bounding box center [199, 70] width 25 height 9
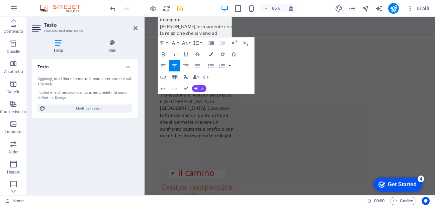
click at [201, 42] on button "Line Height" at bounding box center [197, 42] width 11 height 11
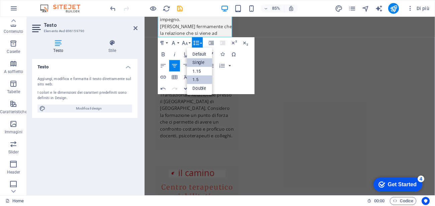
click at [208, 77] on link "1.5" at bounding box center [199, 79] width 25 height 9
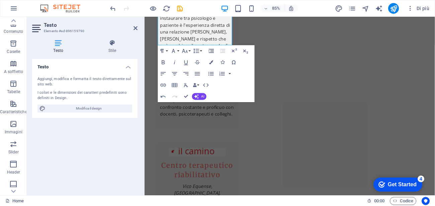
click at [139, 28] on aside "Testo Elemento #ed-896159790 Testo Stile Testo Aggiungi, modifica e formatta il…" at bounding box center [86, 106] width 118 height 178
click at [134, 28] on icon at bounding box center [136, 27] width 4 height 5
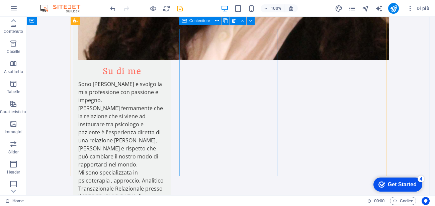
scroll to position [536, 0]
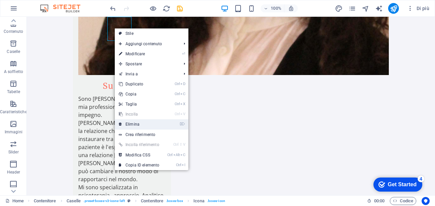
click at [139, 125] on link "⌦ Elimina" at bounding box center [139, 124] width 49 height 10
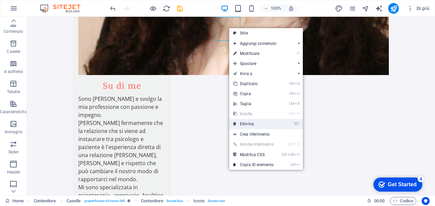
click at [255, 123] on link "⌦ Elimina" at bounding box center [253, 124] width 49 height 10
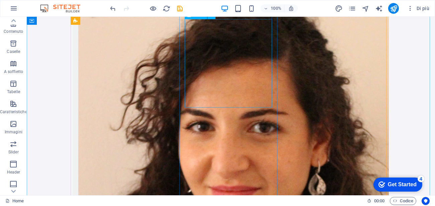
scroll to position [235, 0]
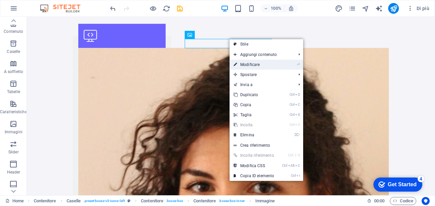
click at [251, 65] on link "⏎ Modificare" at bounding box center [254, 65] width 49 height 10
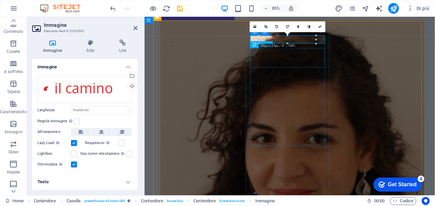
scroll to position [208, 0]
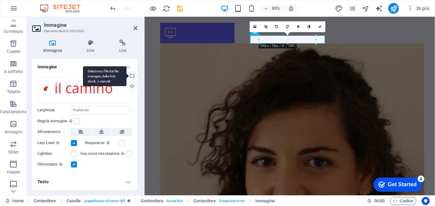
click at [132, 76] on div "Seleziona i file dal file manager, dalle foto stock, o caricali" at bounding box center [132, 76] width 10 height 10
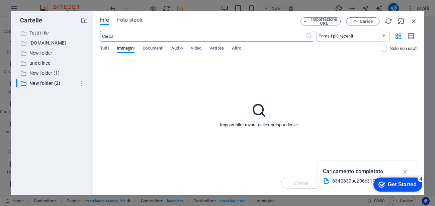
scroll to position [216, 0]
click at [361, 22] on span "Carica" at bounding box center [366, 21] width 13 height 4
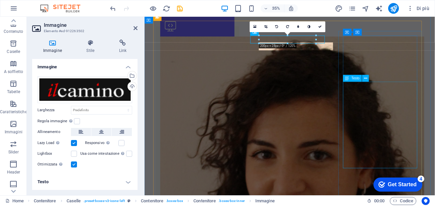
scroll to position [208, 0]
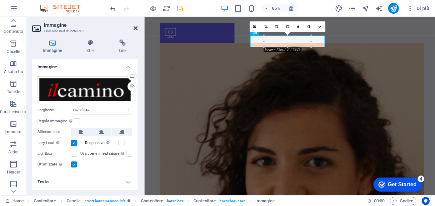
click at [134, 29] on icon at bounding box center [136, 27] width 4 height 5
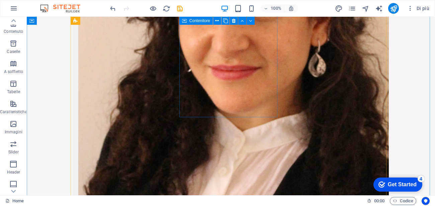
scroll to position [476, 0]
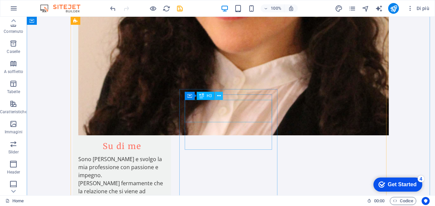
click at [219, 96] on icon at bounding box center [219, 95] width 4 height 7
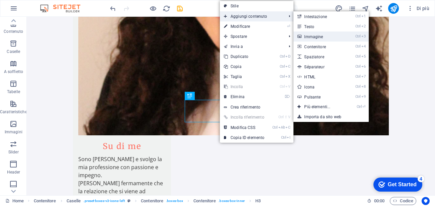
click at [333, 36] on link "Ctrl 3 Immagine" at bounding box center [319, 36] width 50 height 10
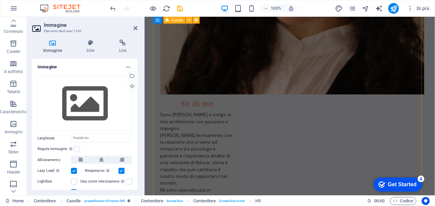
scroll to position [449, 0]
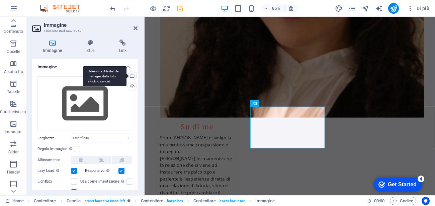
click at [133, 76] on div "Seleziona i file dal file manager, dalle foto stock, o caricali" at bounding box center [132, 76] width 10 height 10
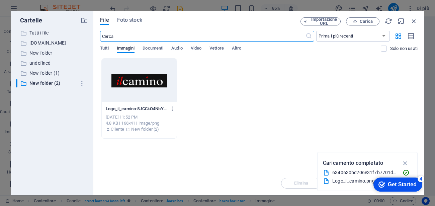
scroll to position [457, 0]
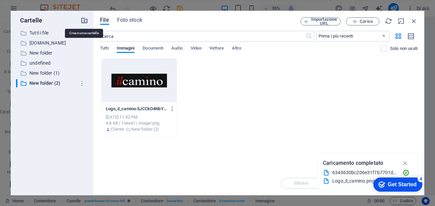
click at [84, 22] on icon "button" at bounding box center [84, 20] width 7 height 7
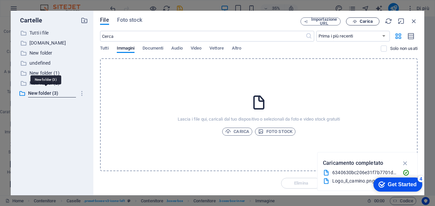
click at [369, 20] on span "Carica" at bounding box center [366, 21] width 13 height 4
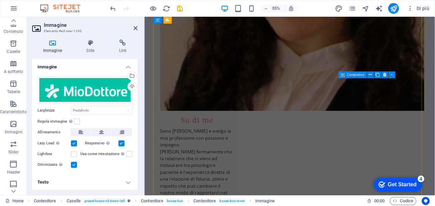
scroll to position [449, 0]
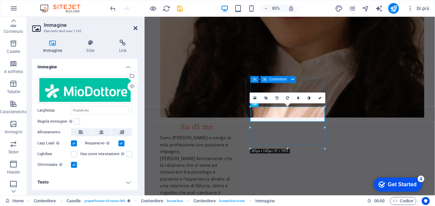
click at [135, 29] on icon at bounding box center [136, 27] width 4 height 5
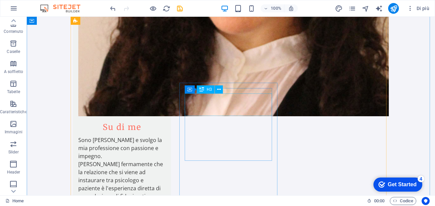
scroll to position [476, 0]
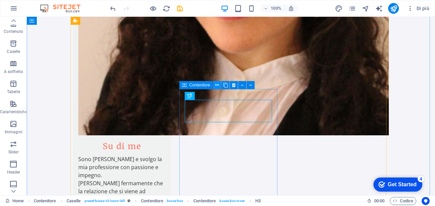
click at [218, 85] on icon at bounding box center [217, 85] width 4 height 7
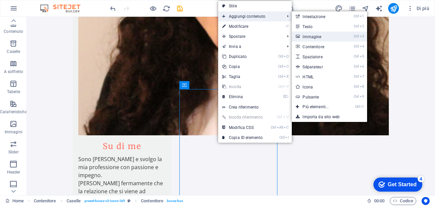
click at [324, 35] on link "Ctrl 3 Immagine" at bounding box center [317, 36] width 50 height 10
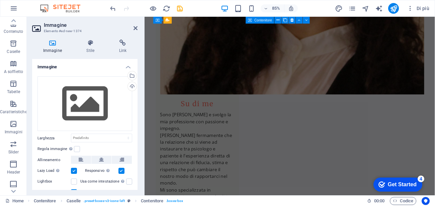
scroll to position [449, 0]
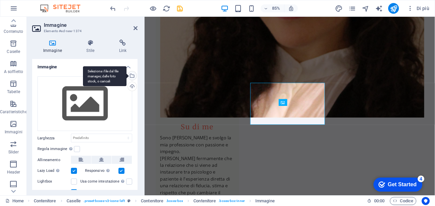
click at [132, 77] on div "Seleziona i file dal file manager, dalle foto stock, o caricali" at bounding box center [132, 76] width 10 height 10
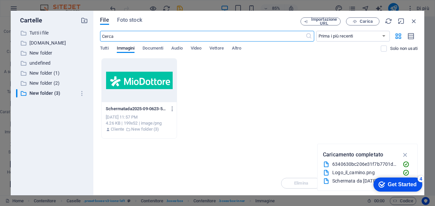
scroll to position [457, 0]
click at [132, 77] on div at bounding box center [139, 81] width 75 height 44
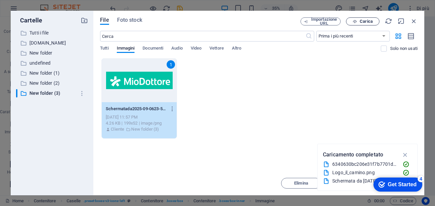
click at [366, 24] on button "Carica" at bounding box center [362, 21] width 33 height 8
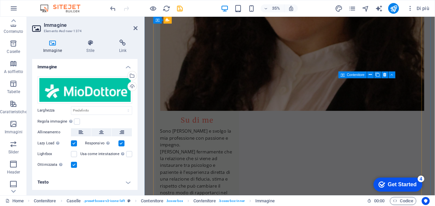
scroll to position [449, 0]
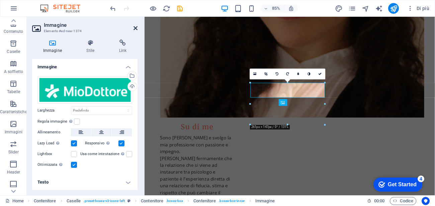
click at [136, 28] on icon at bounding box center [136, 27] width 4 height 5
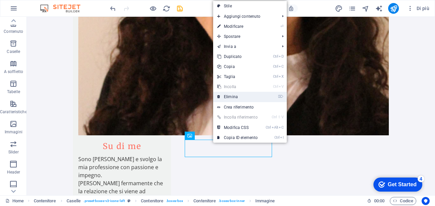
click at [248, 97] on link "⌦ Elimina" at bounding box center [237, 97] width 49 height 10
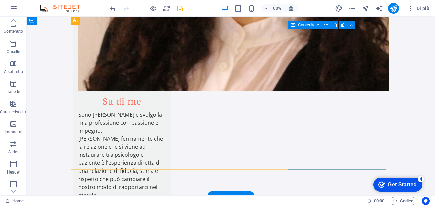
scroll to position [536, 0]
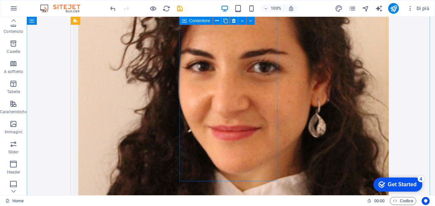
scroll to position [476, 0]
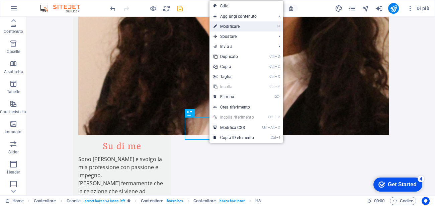
click at [254, 27] on link "⏎ Modificare" at bounding box center [234, 26] width 49 height 10
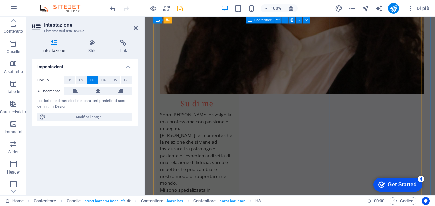
scroll to position [449, 0]
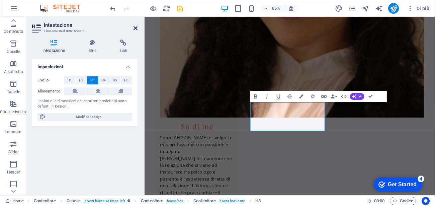
click at [137, 29] on icon at bounding box center [136, 27] width 4 height 5
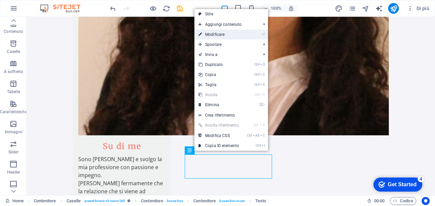
click at [236, 36] on link "⏎ Modificare" at bounding box center [219, 34] width 49 height 10
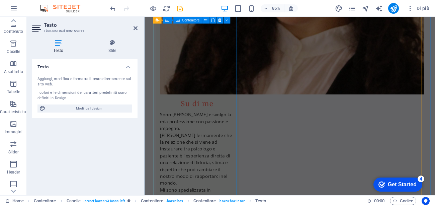
scroll to position [449, 0]
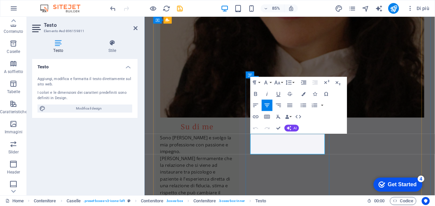
drag, startPoint x: 345, startPoint y: 173, endPoint x: 278, endPoint y: 160, distance: 68.3
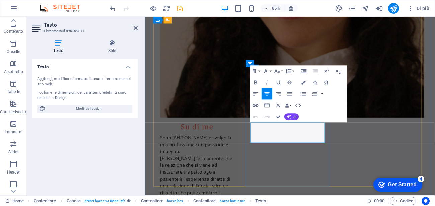
scroll to position [509, 0]
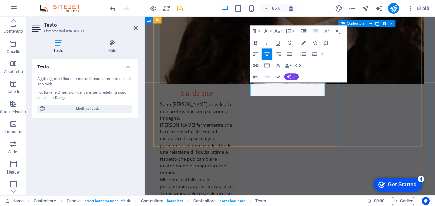
scroll to position [449, 0]
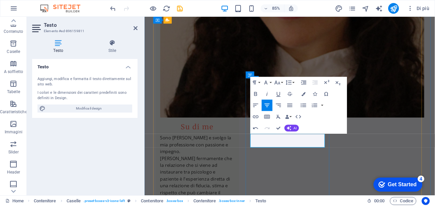
click at [291, 129] on icon "button" at bounding box center [289, 128] width 5 height 5
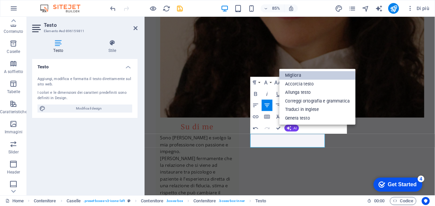
click at [304, 79] on link "Migliora" at bounding box center [318, 75] width 76 height 9
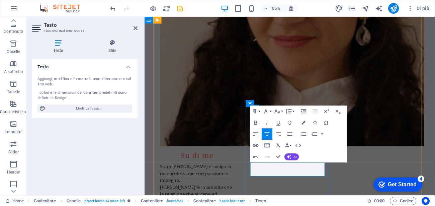
scroll to position [388, 0]
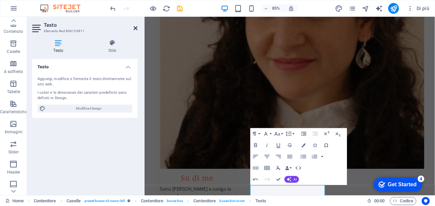
click at [135, 26] on icon at bounding box center [136, 27] width 4 height 5
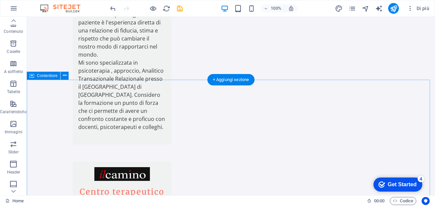
scroll to position [653, 0]
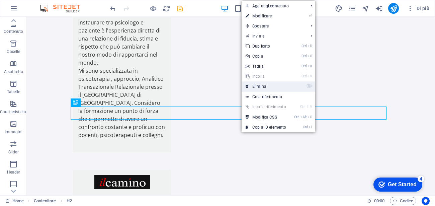
click at [267, 89] on link "⌦ Elimina" at bounding box center [266, 86] width 49 height 10
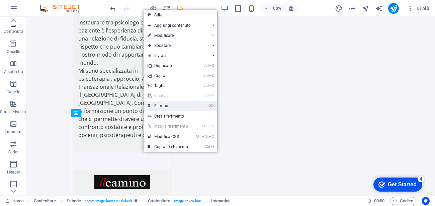
click at [168, 103] on link "⌦ Elimina" at bounding box center [168, 106] width 49 height 10
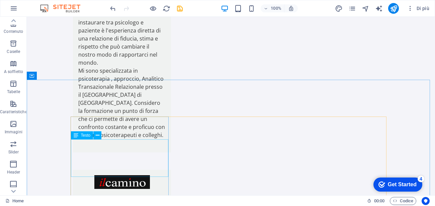
click at [75, 139] on icon at bounding box center [76, 135] width 5 height 8
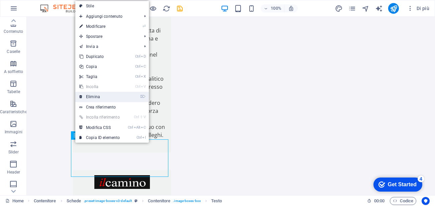
click at [108, 97] on link "⌦ Elimina" at bounding box center [99, 97] width 49 height 10
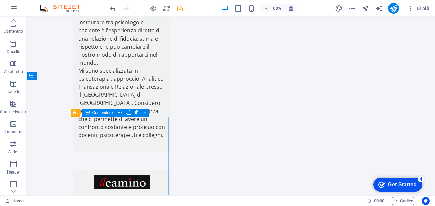
click at [102, 114] on span "Contenitore" at bounding box center [102, 112] width 21 height 4
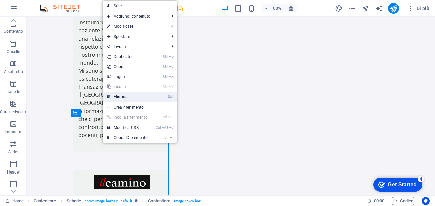
click at [124, 100] on link "⌦ Elimina" at bounding box center [127, 97] width 49 height 10
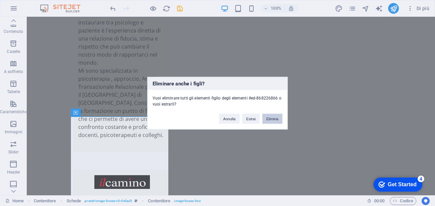
click at [274, 116] on button "Elimina" at bounding box center [273, 119] width 20 height 10
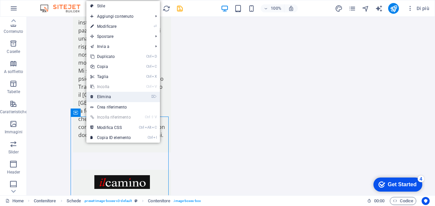
click at [102, 94] on link "⌦ Elimina" at bounding box center [110, 97] width 49 height 10
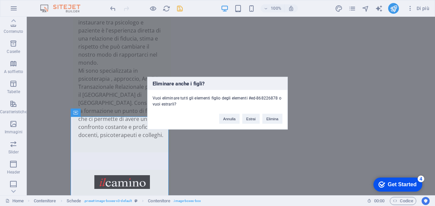
click at [284, 116] on div "[PERSON_NAME] Elimina" at bounding box center [250, 115] width 73 height 17
click at [279, 117] on button "Elimina" at bounding box center [273, 119] width 20 height 10
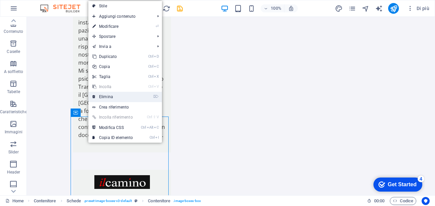
click at [118, 94] on link "⌦ Elimina" at bounding box center [112, 97] width 49 height 10
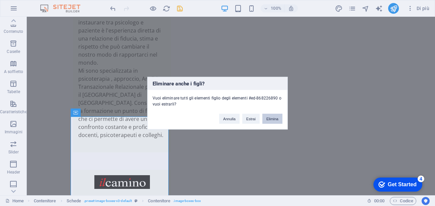
click at [279, 118] on button "Elimina" at bounding box center [273, 119] width 20 height 10
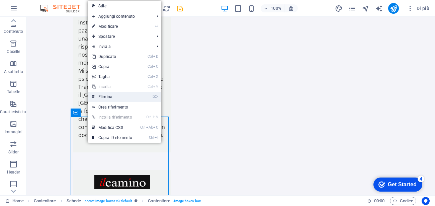
click at [114, 97] on link "⌦ Elimina" at bounding box center [112, 97] width 49 height 10
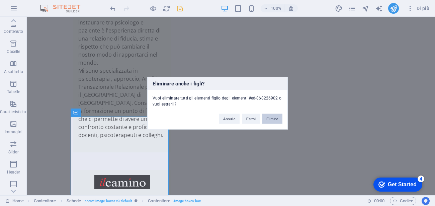
click at [274, 119] on button "Elimina" at bounding box center [273, 119] width 20 height 10
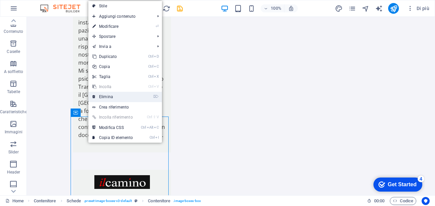
click at [120, 100] on link "⌦ Elimina" at bounding box center [112, 97] width 49 height 10
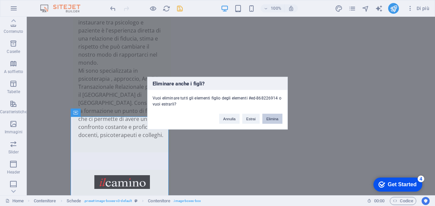
click at [278, 117] on button "Elimina" at bounding box center [273, 119] width 20 height 10
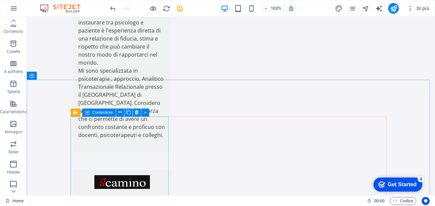
click at [87, 114] on icon at bounding box center [87, 112] width 5 height 8
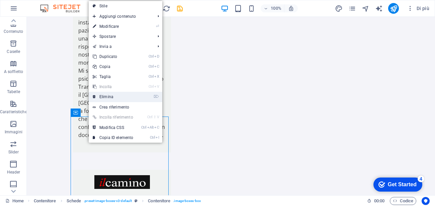
click at [110, 96] on link "⌦ Elimina" at bounding box center [113, 97] width 49 height 10
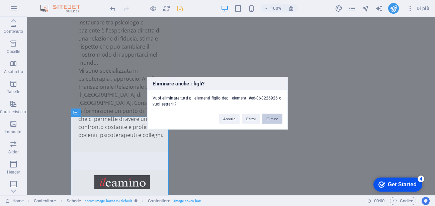
click at [268, 116] on button "Elimina" at bounding box center [273, 119] width 20 height 10
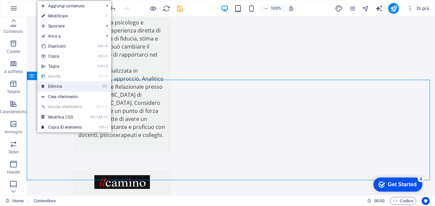
click at [80, 88] on link "⌦ Elimina" at bounding box center [62, 86] width 49 height 10
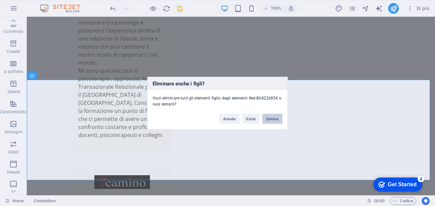
click at [271, 117] on button "Elimina" at bounding box center [273, 119] width 20 height 10
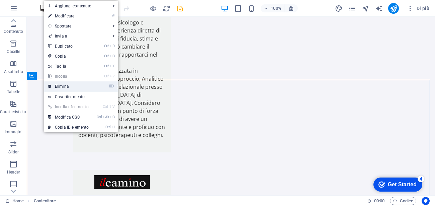
click at [80, 88] on link "⌦ Elimina" at bounding box center [68, 86] width 49 height 10
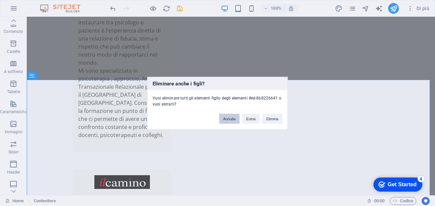
click at [234, 121] on button "Annulla" at bounding box center [229, 119] width 20 height 10
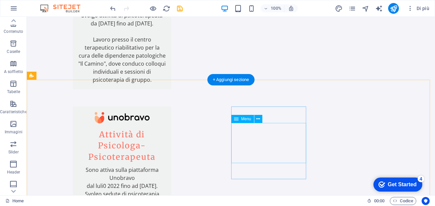
scroll to position [905, 0]
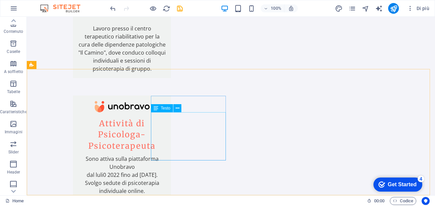
click at [159, 111] on div "Testo" at bounding box center [162, 108] width 22 height 8
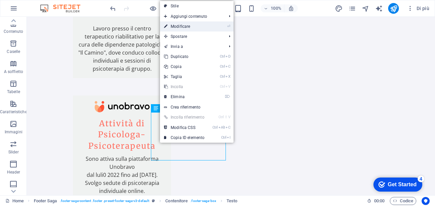
click at [182, 31] on link "⏎ Modificare" at bounding box center [184, 26] width 49 height 10
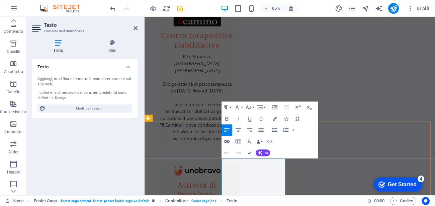
scroll to position [846, 0]
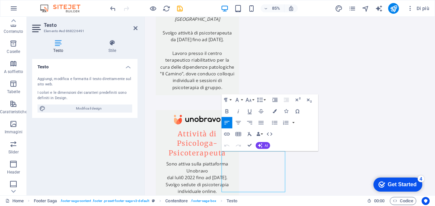
scroll to position [786, 0]
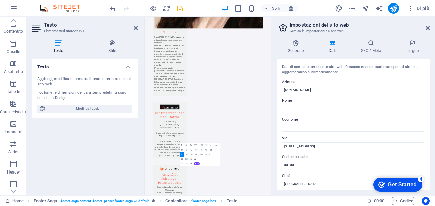
scroll to position [554, 0]
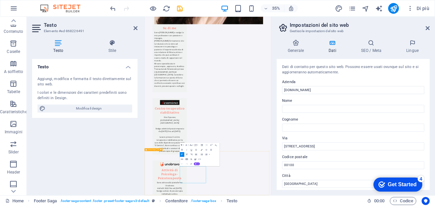
select select "footer"
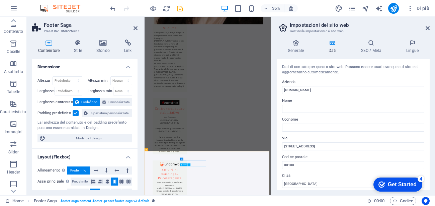
click at [48, 45] on icon at bounding box center [48, 43] width 33 height 7
click at [134, 28] on icon at bounding box center [136, 27] width 4 height 5
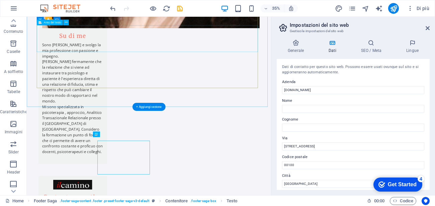
scroll to position [804, 0]
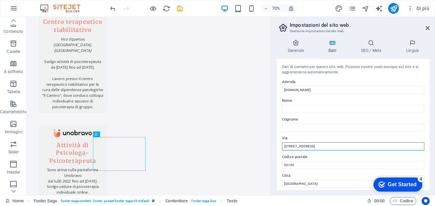
click at [311, 149] on input "[STREET_ADDRESS]" at bounding box center [353, 146] width 142 height 8
type input "V"
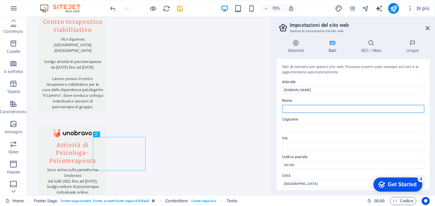
click at [296, 107] on input "Nome" at bounding box center [353, 109] width 142 height 8
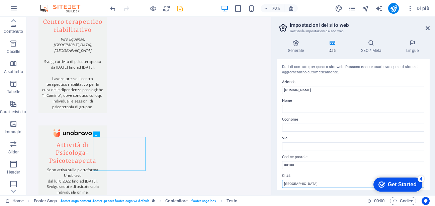
click at [297, 184] on input "[GEOGRAPHIC_DATA]" at bounding box center [353, 184] width 142 height 8
type input "R"
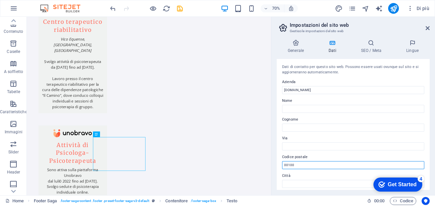
click at [304, 166] on input "00100" at bounding box center [353, 165] width 142 height 8
type input "0"
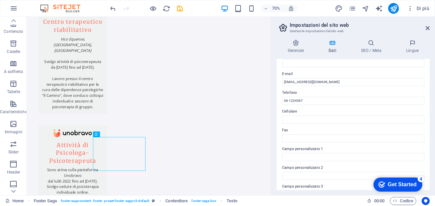
scroll to position [60, 0]
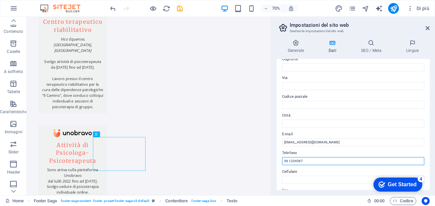
click at [307, 161] on input "06 1234567" at bounding box center [353, 161] width 142 height 8
type input "0"
click at [285, 163] on input "Telefono" at bounding box center [353, 161] width 142 height 8
type input "3518461801"
drag, startPoint x: 304, startPoint y: 161, endPoint x: 274, endPoint y: 161, distance: 30.8
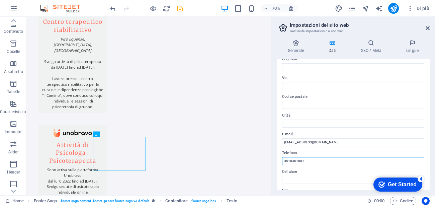
click at [274, 161] on div "Generale Dati SEO / Meta Lingue Nome del sito web [DOMAIN_NAME] Logo Trascina q…" at bounding box center [354, 114] width 164 height 161
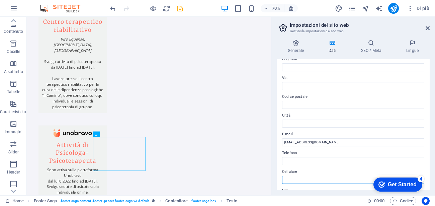
click at [288, 181] on input "Cellulare" at bounding box center [353, 180] width 142 height 8
paste input "3518461801"
click at [288, 181] on input "3518461801" at bounding box center [353, 180] width 142 height 8
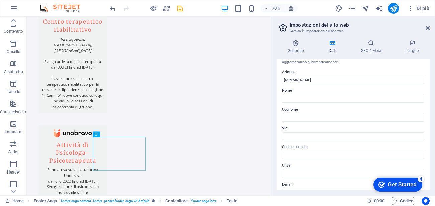
scroll to position [0, 0]
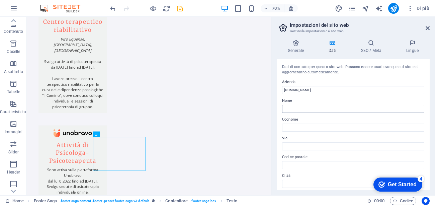
type input "3518461801"
click at [295, 108] on input "Nome" at bounding box center [353, 109] width 142 height 8
type input "[PERSON_NAME]"
click at [295, 126] on input "Cognome" at bounding box center [353, 128] width 142 height 8
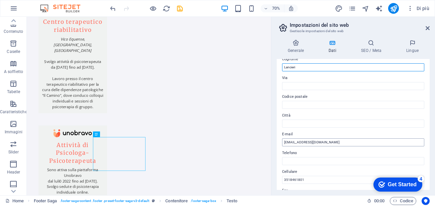
type input "Lancieri"
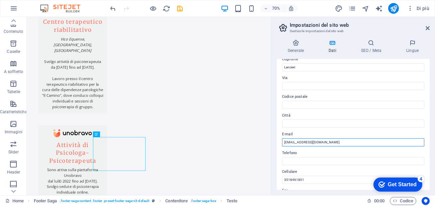
click at [325, 143] on input "[EMAIL_ADDRESS][DOMAIN_NAME]" at bounding box center [353, 142] width 142 height 8
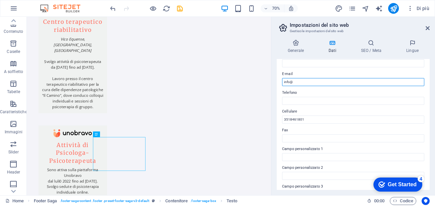
click at [290, 84] on input "info@" at bounding box center [353, 82] width 142 height 8
click at [312, 82] on input "mlancieri92@" at bounding box center [353, 82] width 142 height 8
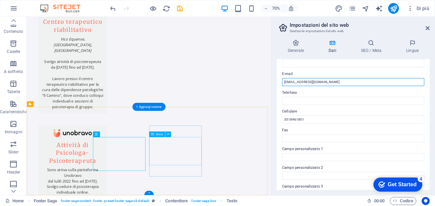
type input "[EMAIL_ADDRESS][DOMAIN_NAME]"
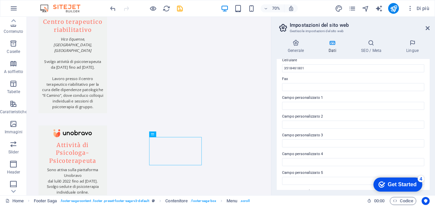
scroll to position [191, 0]
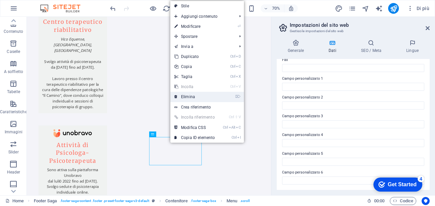
click at [191, 96] on link "⌦ Elimina" at bounding box center [194, 97] width 49 height 10
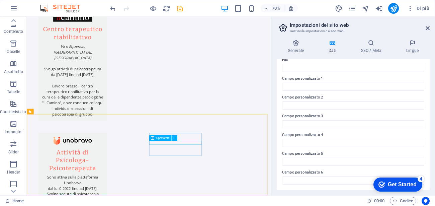
click at [153, 138] on icon at bounding box center [152, 138] width 3 height 6
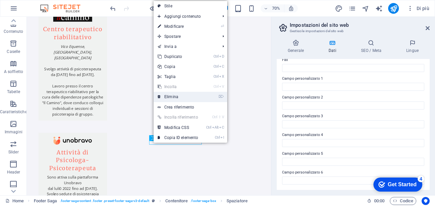
click at [170, 99] on link "⌦ Elimina" at bounding box center [178, 97] width 49 height 10
click at [176, 97] on link "⌦ Elimina" at bounding box center [179, 97] width 49 height 10
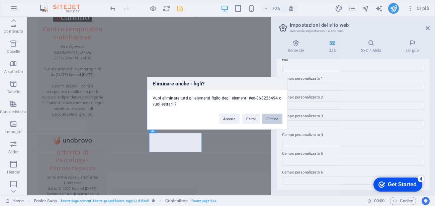
click at [276, 120] on button "Elimina" at bounding box center [273, 119] width 20 height 10
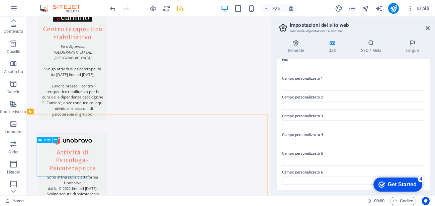
click at [49, 141] on span "Testo" at bounding box center [47, 139] width 7 height 3
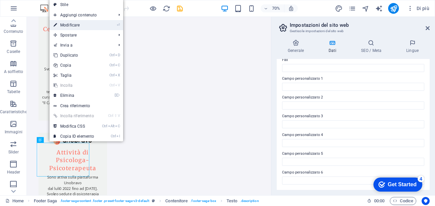
click at [88, 27] on link "⏎ Modificare" at bounding box center [74, 25] width 49 height 10
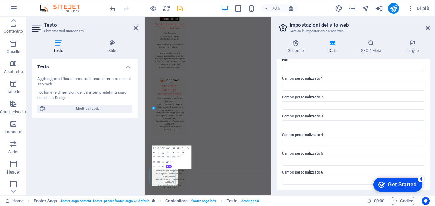
scroll to position [543, 0]
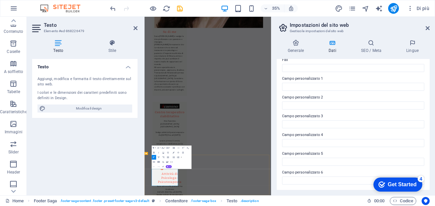
click at [56, 46] on h4 "Testo" at bounding box center [59, 47] width 55 height 14
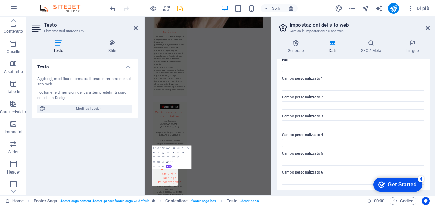
click at [56, 46] on h4 "Testo" at bounding box center [59, 47] width 55 height 14
click at [60, 46] on icon at bounding box center [58, 43] width 53 height 7
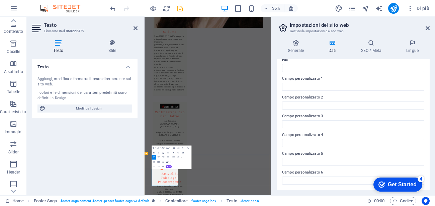
drag, startPoint x: 233, startPoint y: 498, endPoint x: 169, endPoint y: 468, distance: 71.0
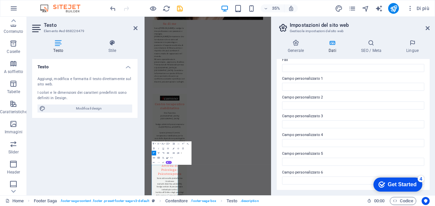
scroll to position [555, 0]
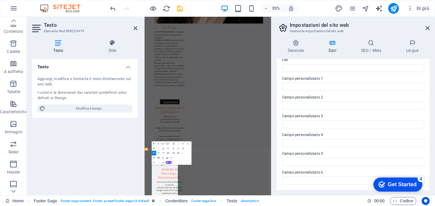
drag, startPoint x: 169, startPoint y: 394, endPoint x: 173, endPoint y: 414, distance: 20.2
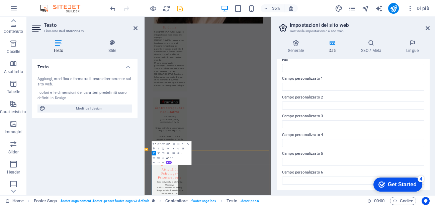
drag, startPoint x: 167, startPoint y: 455, endPoint x: 177, endPoint y: 463, distance: 12.1
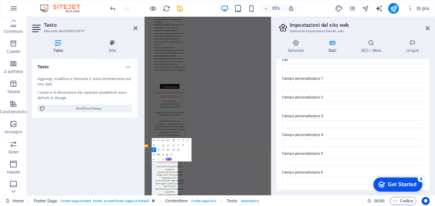
scroll to position [539, 0]
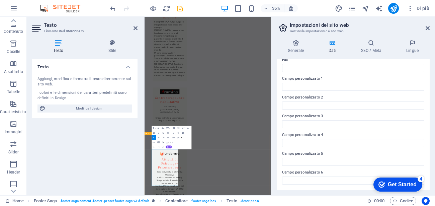
scroll to position [600, 0]
click at [134, 28] on icon at bounding box center [136, 27] width 4 height 5
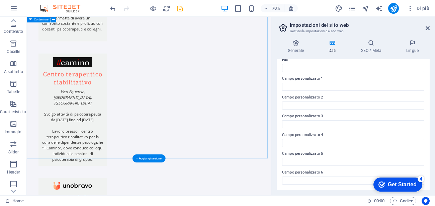
scroll to position [790, 0]
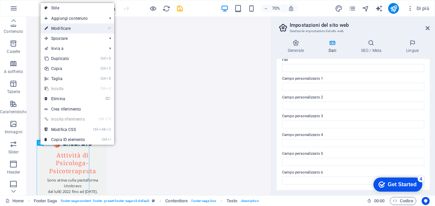
click at [83, 26] on link "⏎ Modificare" at bounding box center [65, 28] width 49 height 10
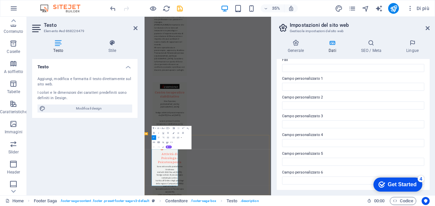
click at [134, 30] on icon at bounding box center [136, 27] width 4 height 5
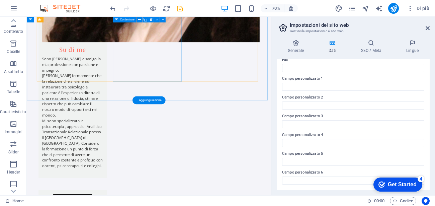
scroll to position [488, 0]
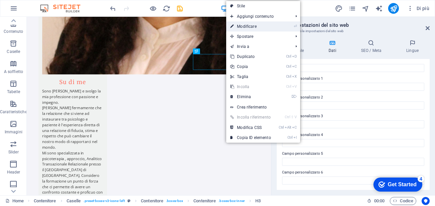
drag, startPoint x: 261, startPoint y: 28, endPoint x: 302, endPoint y: 89, distance: 73.6
click at [261, 28] on link "⏎ Modificare" at bounding box center [250, 26] width 49 height 10
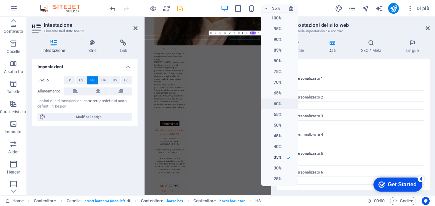
click at [275, 104] on h6 "60%" at bounding box center [273, 104] width 17 height 8
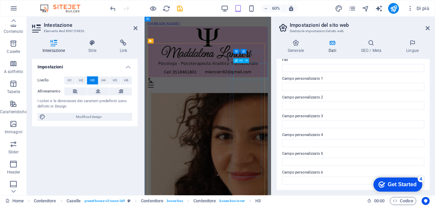
scroll to position [0, 0]
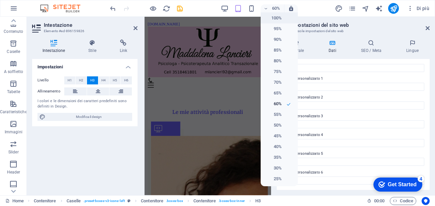
click at [276, 20] on h6 "100%" at bounding box center [273, 18] width 17 height 8
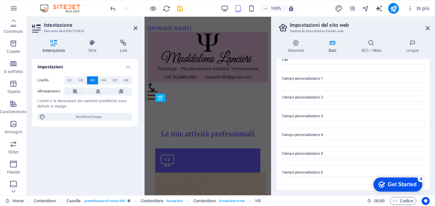
scroll to position [918, 0]
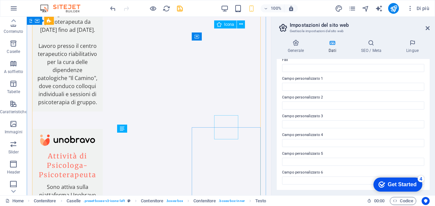
scroll to position [513, 0]
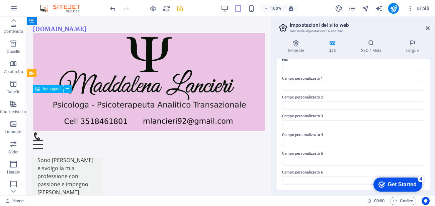
scroll to position [263, 0]
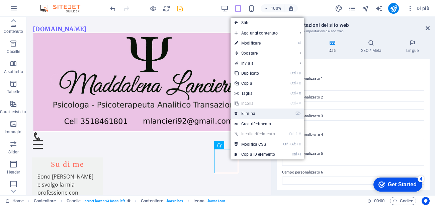
click at [256, 116] on link "⌦ Elimina" at bounding box center [255, 113] width 49 height 10
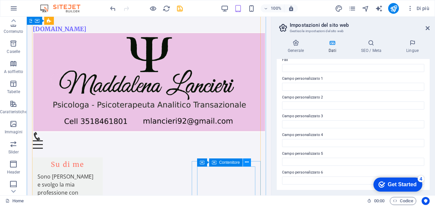
click at [243, 162] on button at bounding box center [247, 162] width 8 height 8
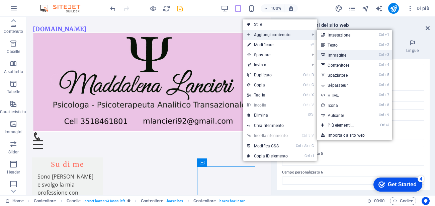
click at [356, 58] on link "Ctrl 3 Immagine" at bounding box center [342, 55] width 50 height 10
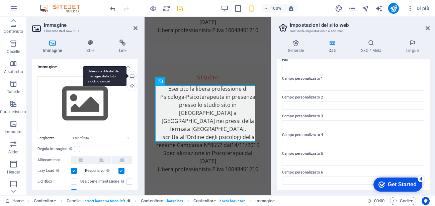
click at [135, 76] on div "Seleziona i file dal file manager, dalle foto stock, o caricali" at bounding box center [132, 76] width 10 height 10
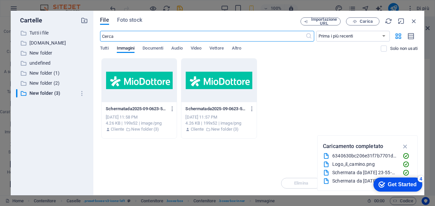
scroll to position [1749, 0]
click at [368, 23] on span "Carica" at bounding box center [366, 21] width 13 height 4
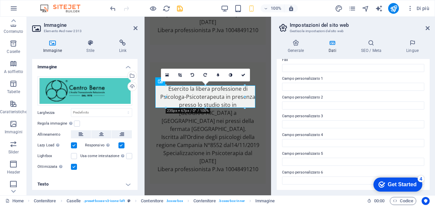
click at [138, 28] on aside "Immagine Elemento #ed-new-2313 Immagine Stile Link Immagine Trascina qui i file…" at bounding box center [86, 106] width 118 height 178
click at [134, 27] on icon at bounding box center [136, 27] width 4 height 5
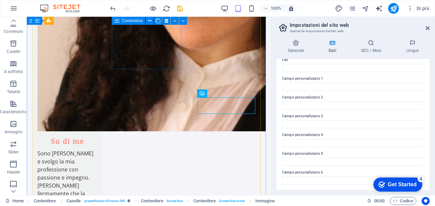
scroll to position [462, 0]
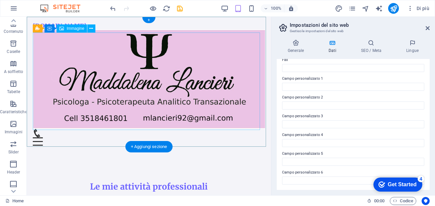
scroll to position [0, 0]
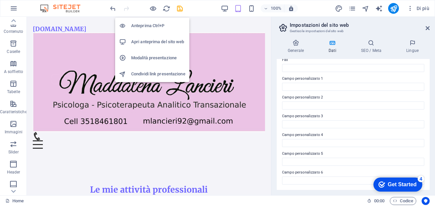
click at [150, 40] on h6 "Apri anteprima del sito web" at bounding box center [158, 42] width 54 height 8
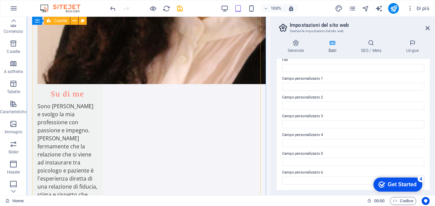
scroll to position [482, 0]
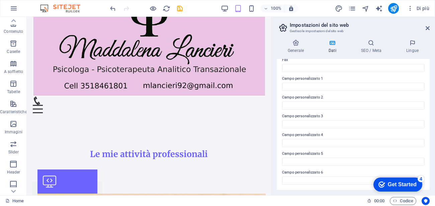
scroll to position [33, 0]
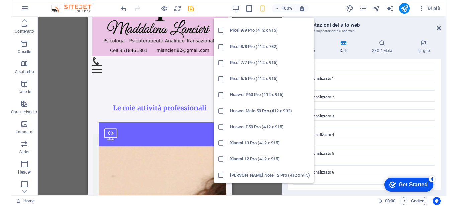
scroll to position [366, 0]
